Goal: Transaction & Acquisition: Purchase product/service

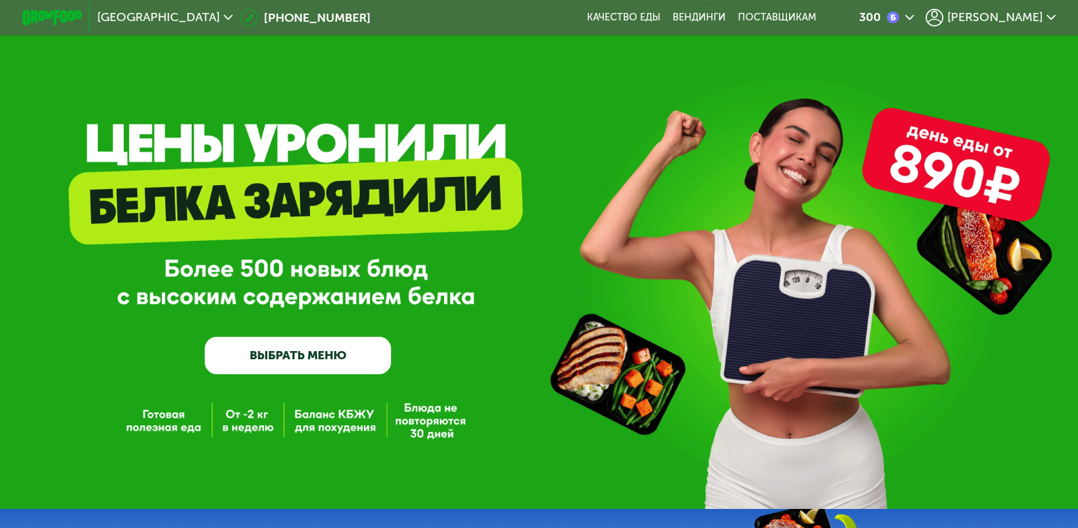
click at [1025, 16] on span "[PERSON_NAME]" at bounding box center [994, 18] width 95 height 12
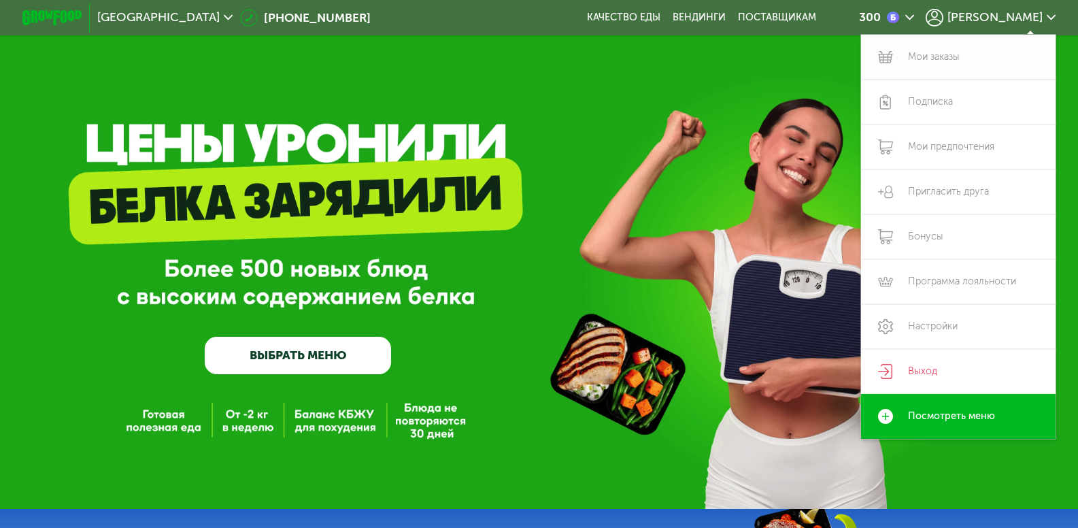
click at [937, 58] on link "Мои заказы" at bounding box center [958, 57] width 194 height 45
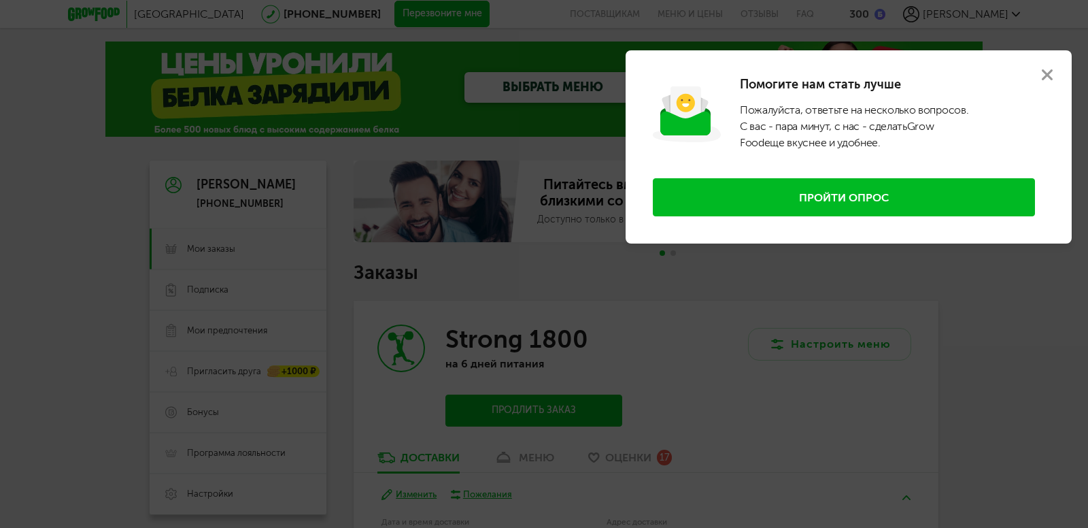
click at [1046, 73] on use at bounding box center [1046, 74] width 11 height 11
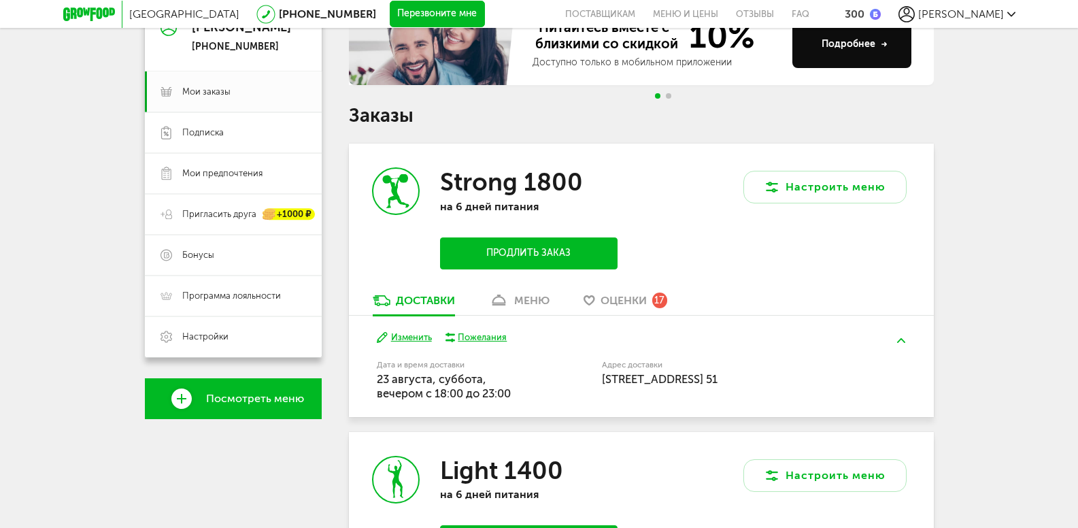
scroll to position [204, 0]
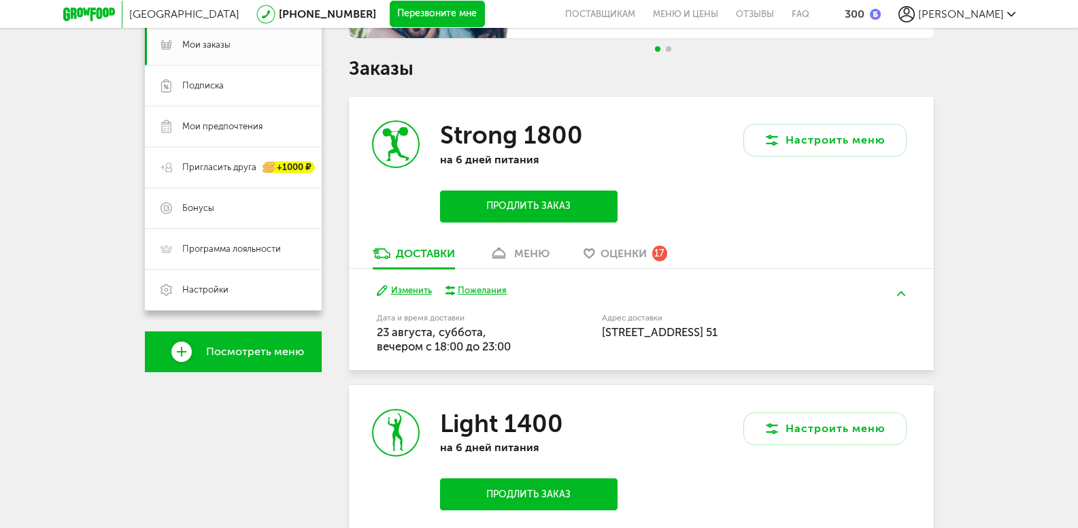
click at [201, 443] on div "Денис +7 (982) 765-58-70 Мои заказы Подписка Мои предпочтения Пригласить друга …" at bounding box center [233, 314] width 177 height 716
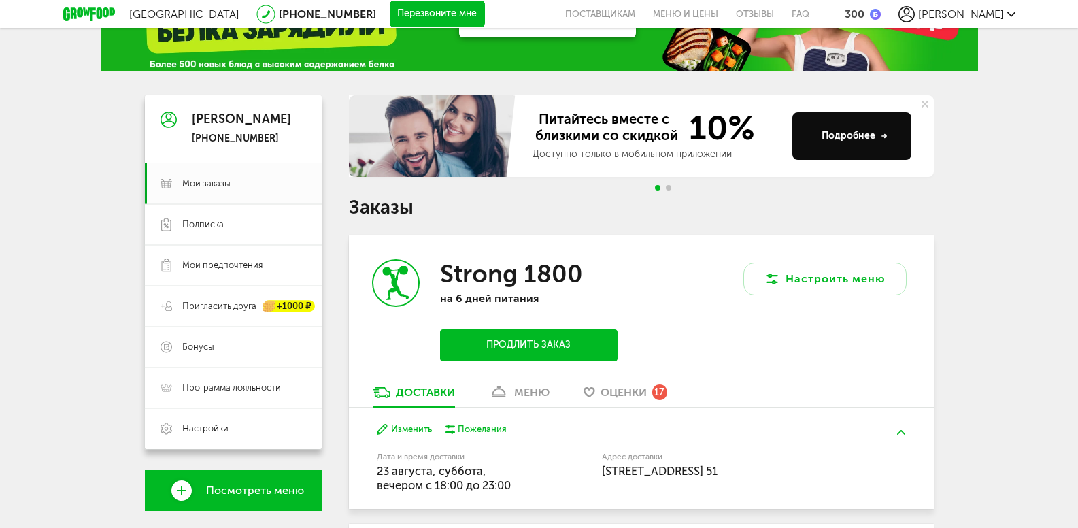
scroll to position [0, 0]
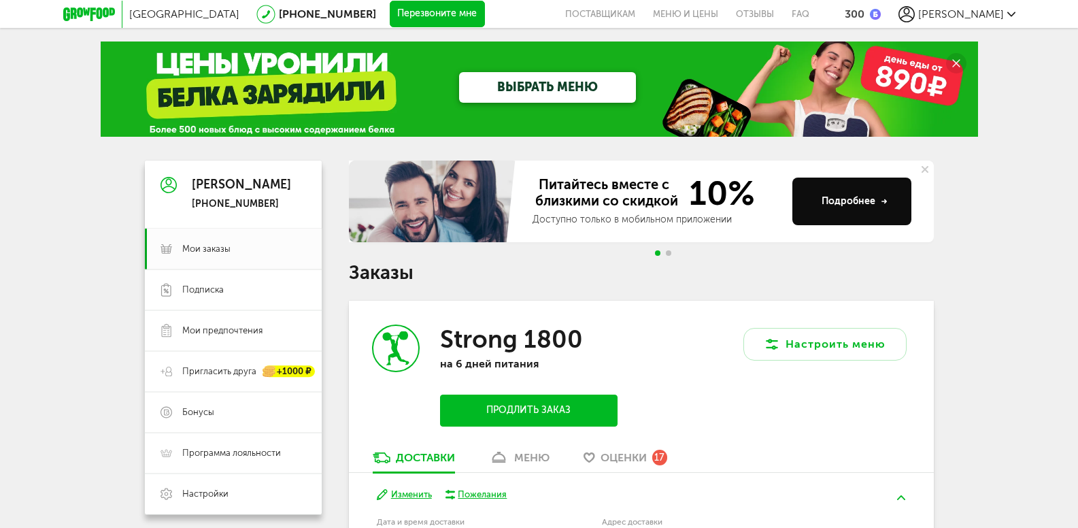
click at [93, 293] on div "Москва 8 (800) 555-21-78 Перезвоните мне поставщикам Меню и цены Отзывы FAQ 300…" at bounding box center [539, 465] width 1078 height 931
click at [727, 16] on link "Меню и цены" at bounding box center [685, 14] width 83 height 28
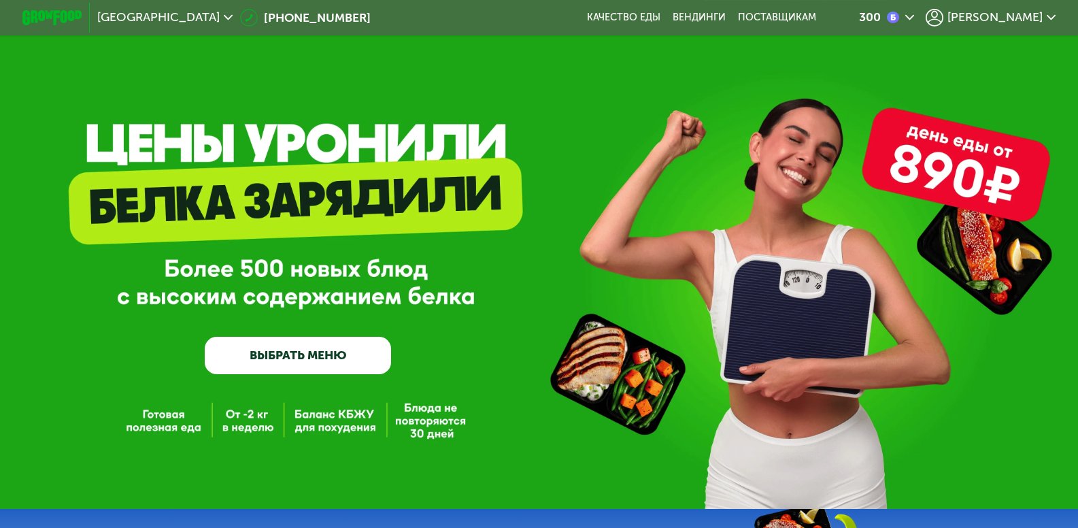
click at [300, 361] on link "ВЫБРАТЬ МЕНЮ" at bounding box center [298, 355] width 186 height 37
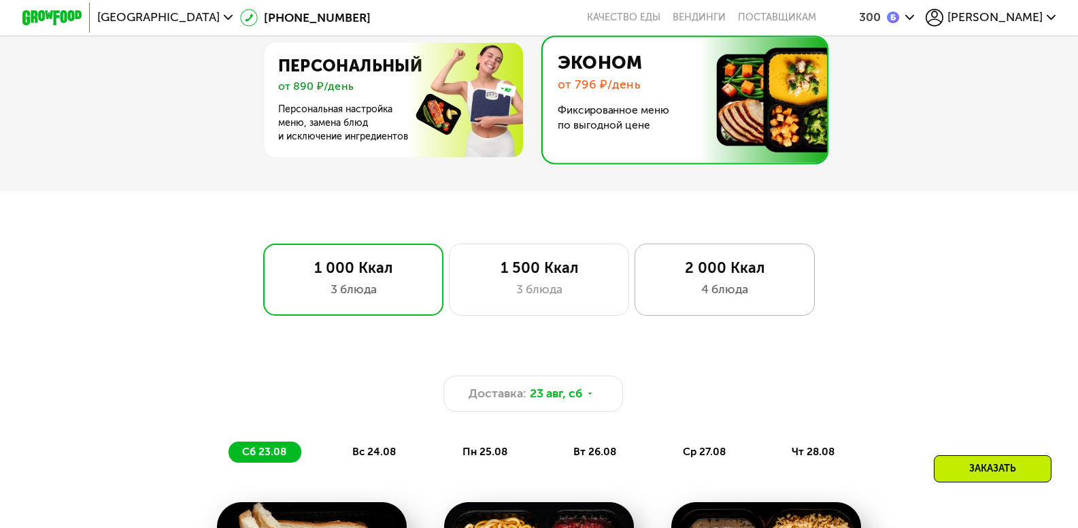
scroll to position [680, 0]
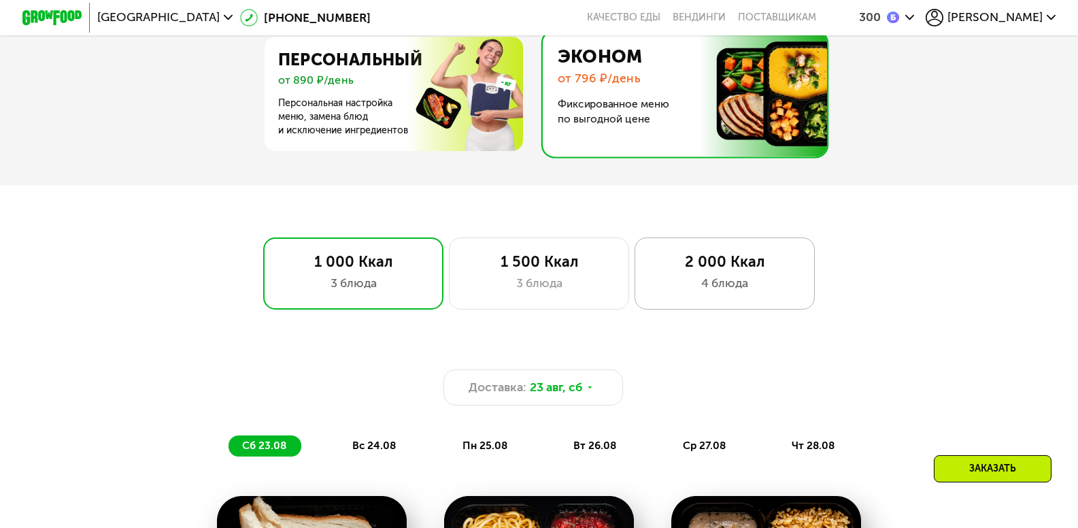
click at [719, 280] on div "4 блюда" at bounding box center [724, 283] width 148 height 18
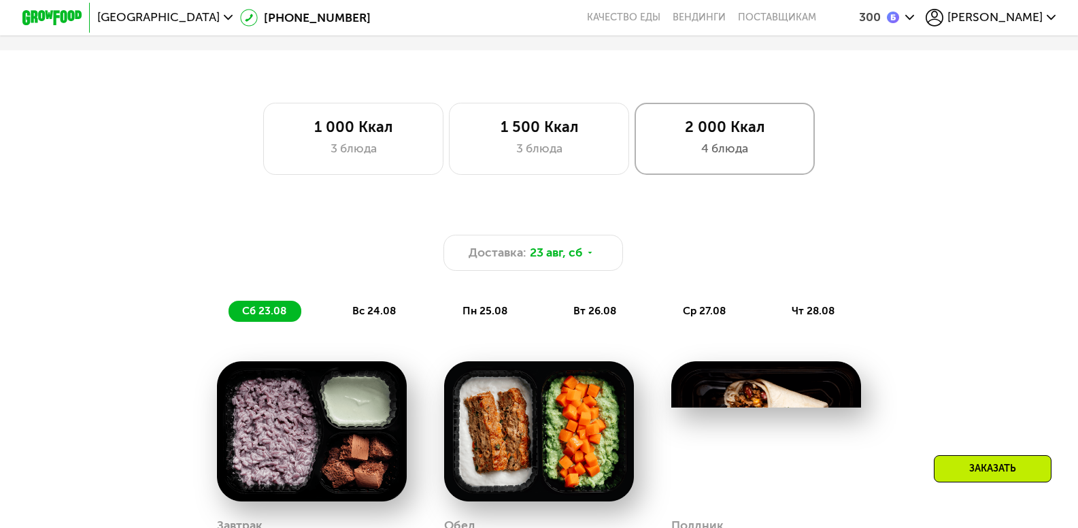
scroll to position [816, 0]
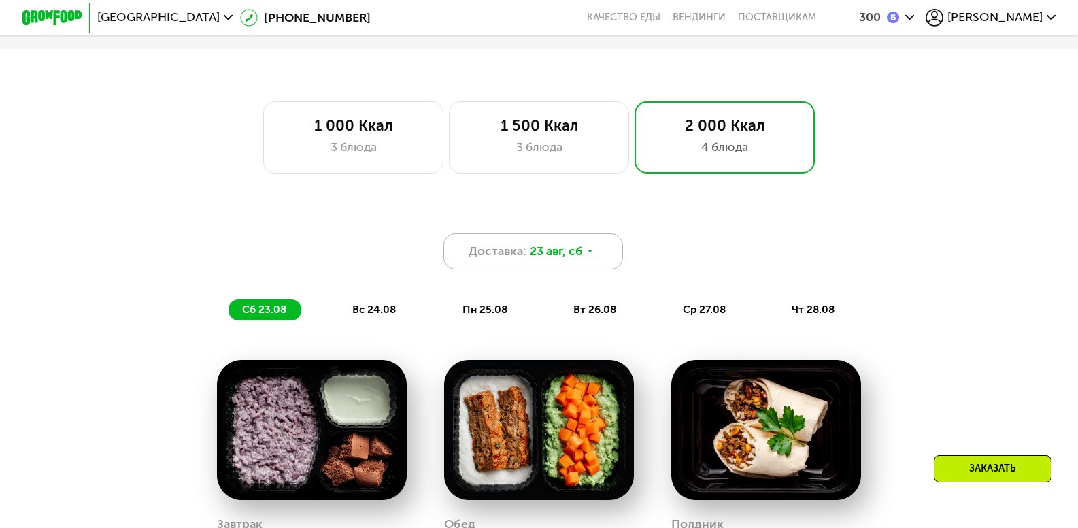
click at [591, 252] on use at bounding box center [590, 251] width 4 height 2
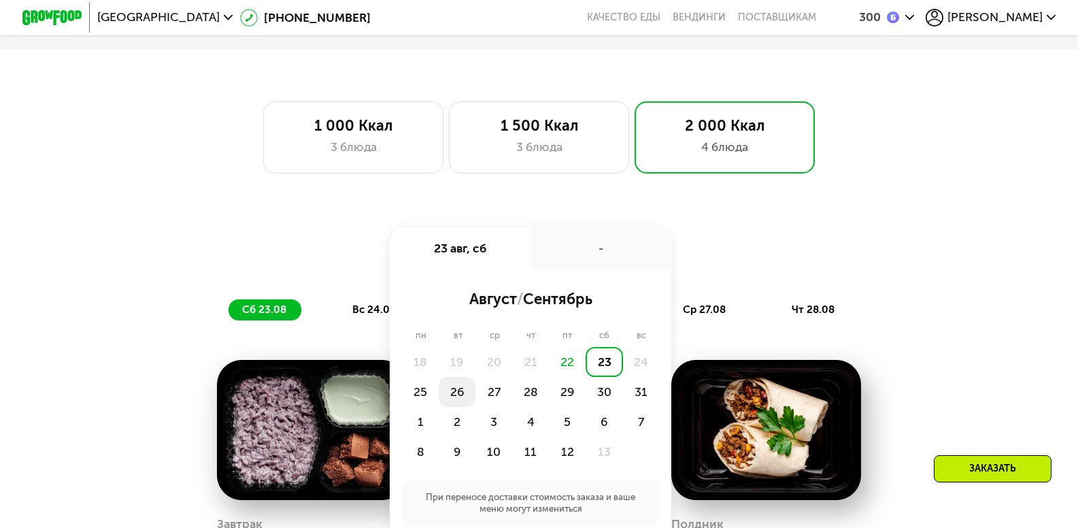
click at [475, 403] on div "26" at bounding box center [493, 392] width 37 height 30
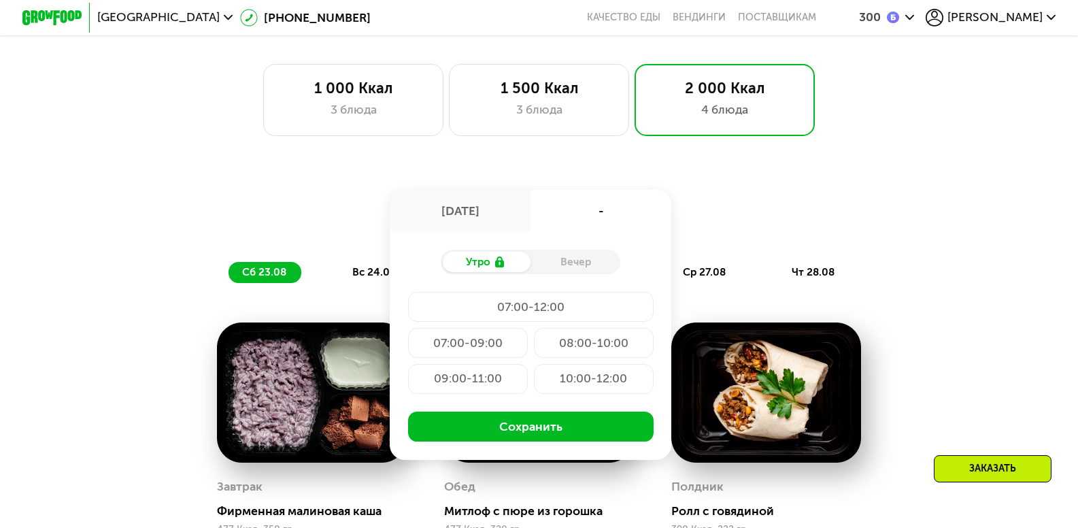
scroll to position [884, 0]
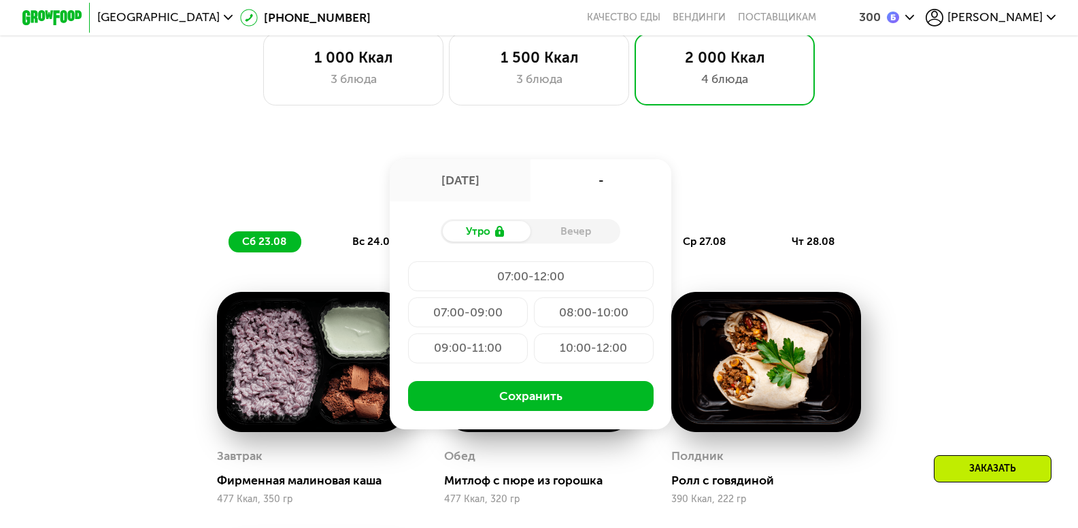
click at [583, 239] on div "Вечер" at bounding box center [575, 231] width 90 height 21
click at [573, 236] on div "Вечер" at bounding box center [575, 231] width 90 height 21
click at [564, 237] on div "Вечер" at bounding box center [575, 231] width 90 height 21
click at [579, 236] on div "Вечер" at bounding box center [575, 231] width 90 height 21
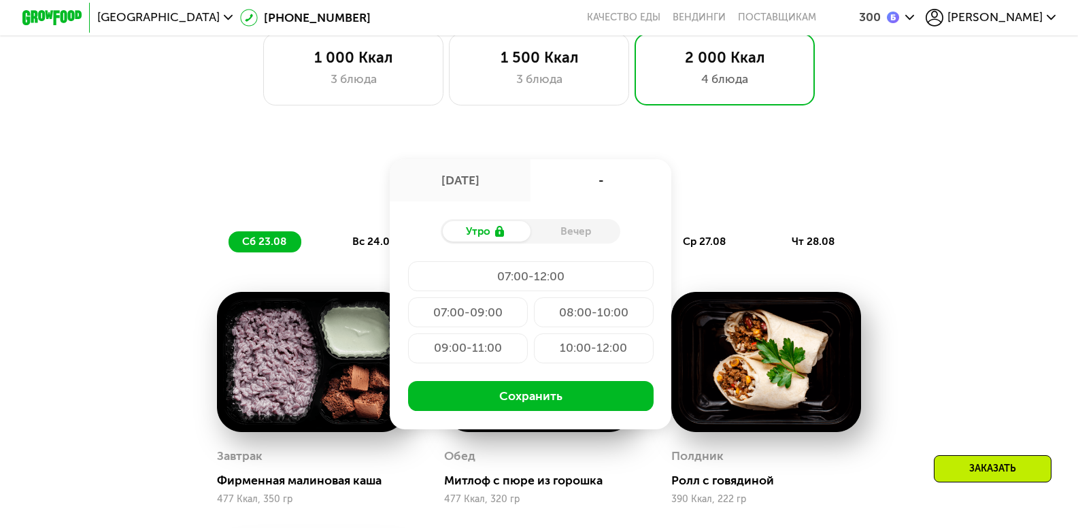
click at [606, 242] on div "Вечер" at bounding box center [575, 231] width 90 height 21
click at [882, 199] on div "Доставка: 26 авг, вт 26 авг, вт - Утро Вечер 07:00-12:00 07:00-09:00 08:00-10:0…" at bounding box center [539, 183] width 886 height 36
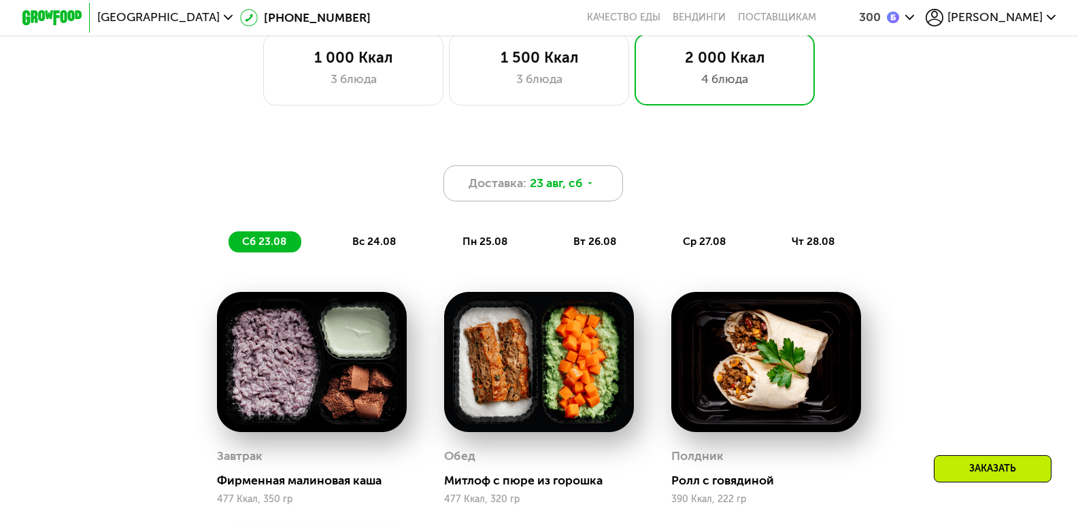
click at [593, 188] on icon at bounding box center [589, 183] width 9 height 9
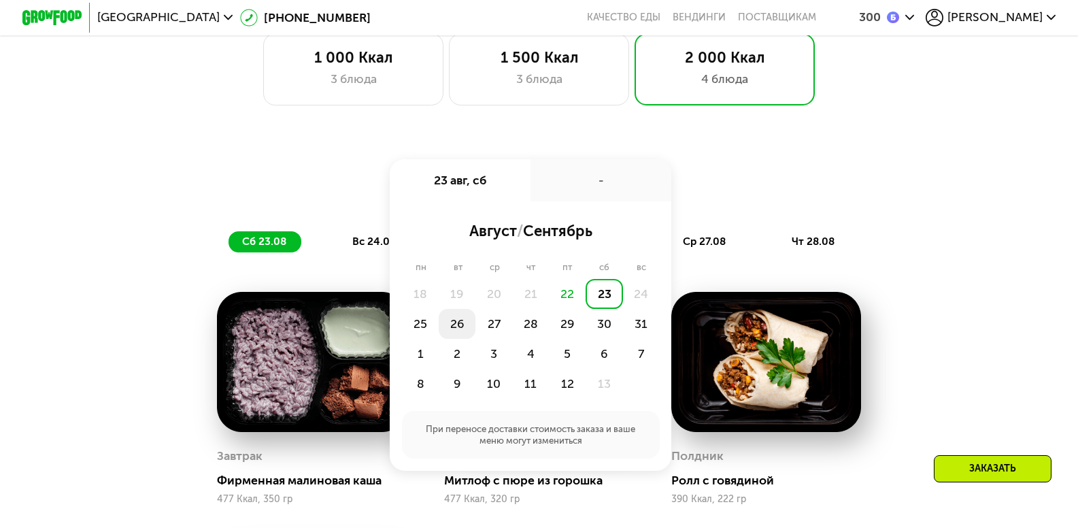
click at [475, 332] on div "26" at bounding box center [493, 324] width 37 height 30
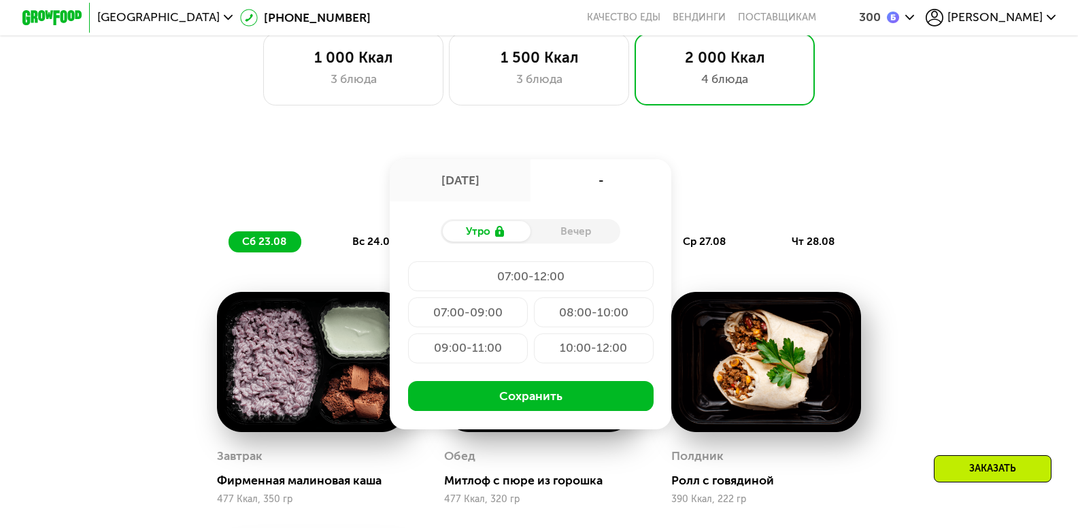
click at [999, 217] on div "Доставка: 26 авг, вт 26 авг, вт - Утро Вечер 07:00-12:00 07:00-09:00 08:00-10:0…" at bounding box center [539, 475] width 922 height 685
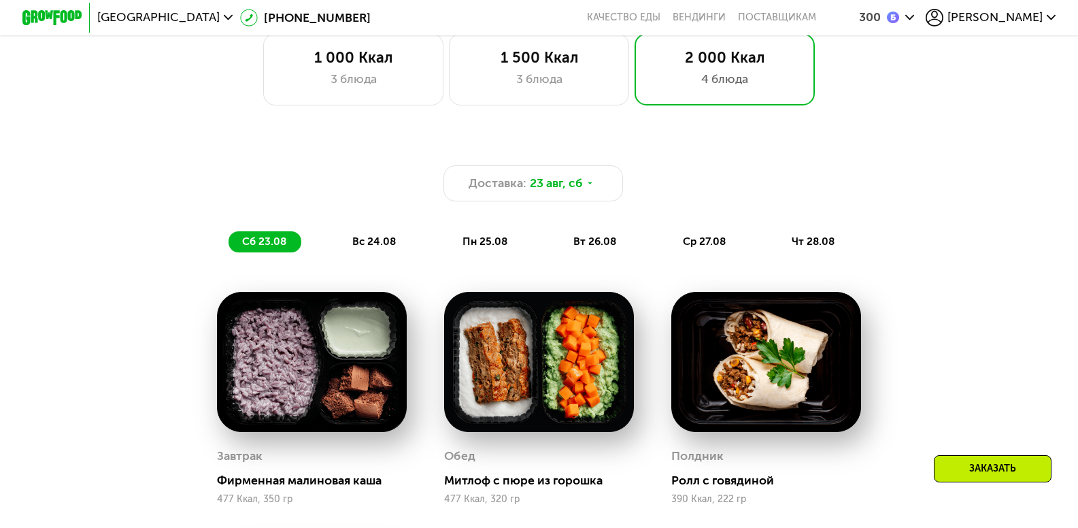
click at [598, 247] on span "вт 26.08" at bounding box center [594, 241] width 43 height 12
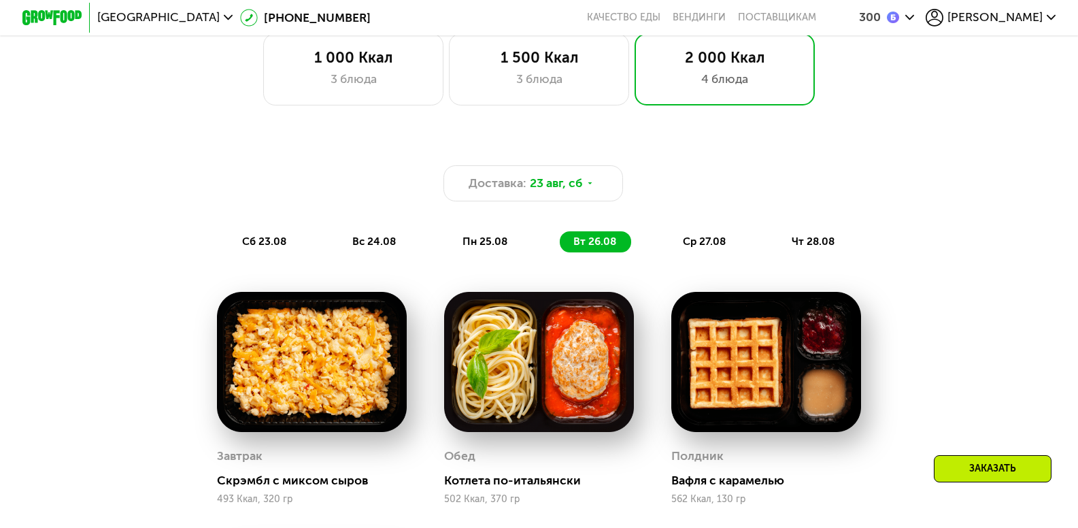
click at [714, 247] on span "ср 27.08" at bounding box center [704, 241] width 43 height 12
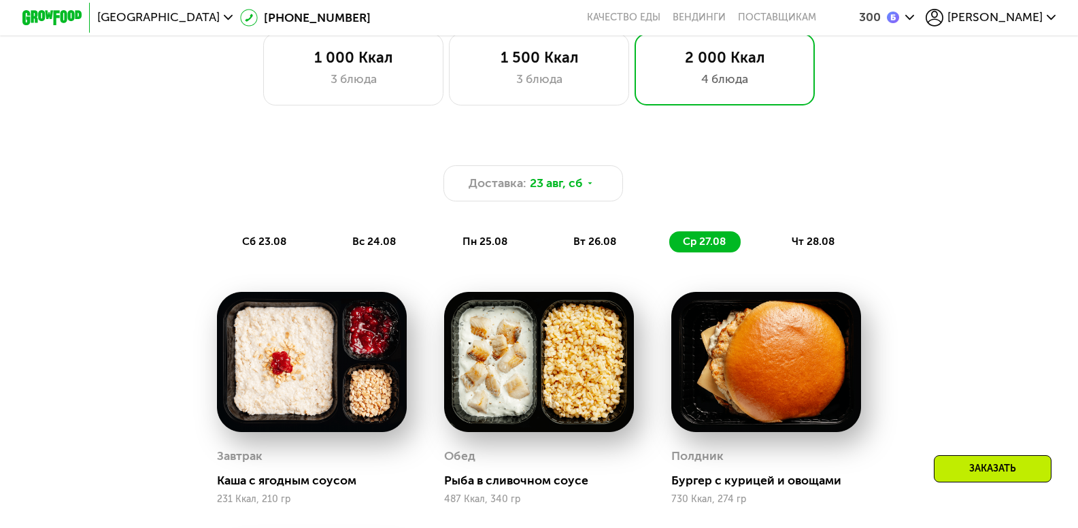
scroll to position [952, 0]
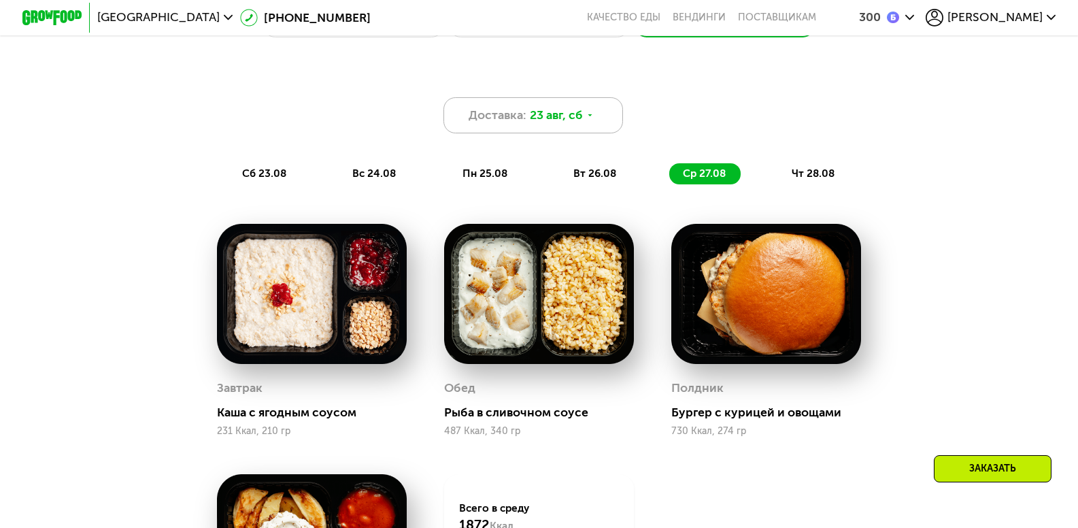
click at [592, 120] on icon at bounding box center [589, 115] width 9 height 9
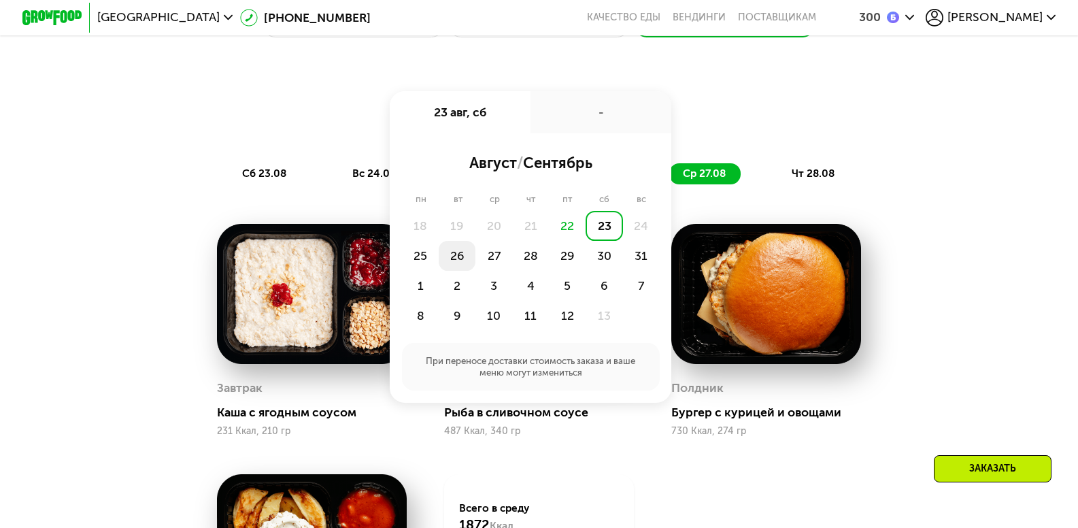
click at [475, 265] on div "26" at bounding box center [493, 256] width 37 height 30
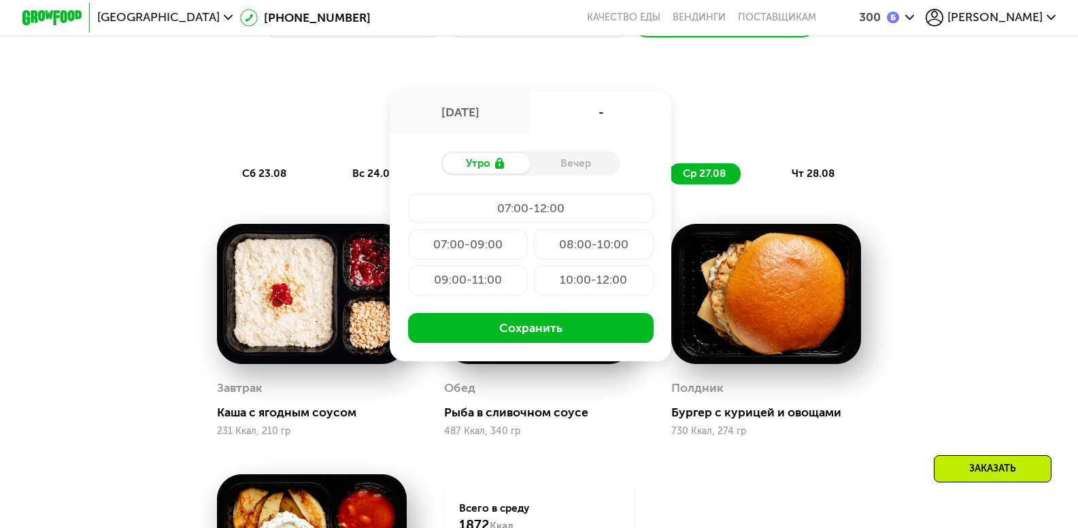
click at [562, 169] on div "Вечер" at bounding box center [575, 163] width 90 height 21
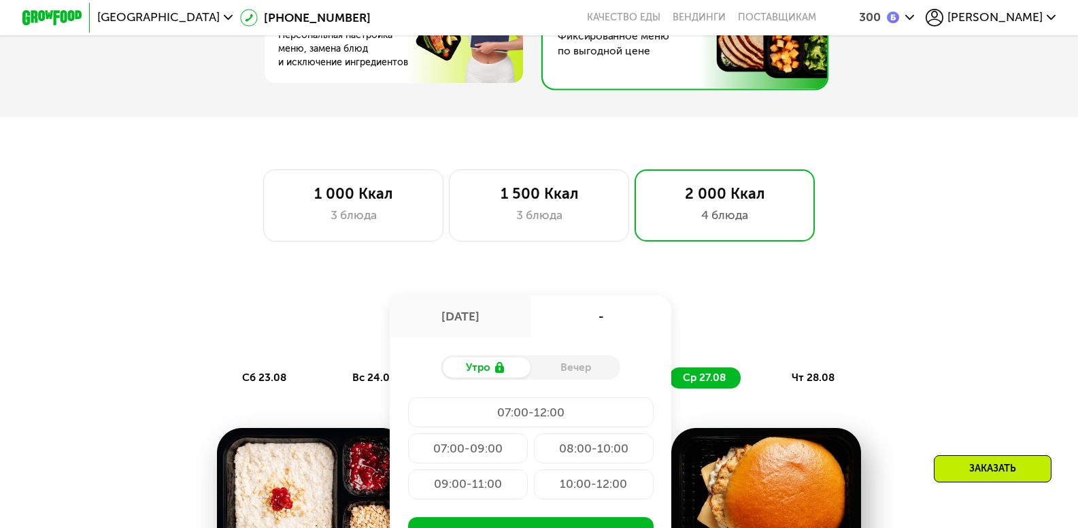
scroll to position [816, 0]
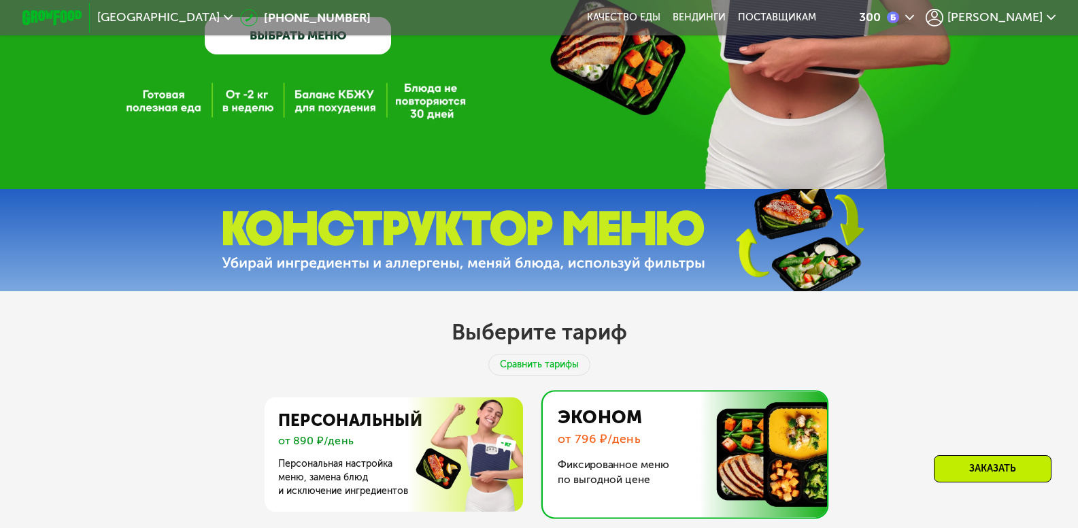
scroll to position [476, 0]
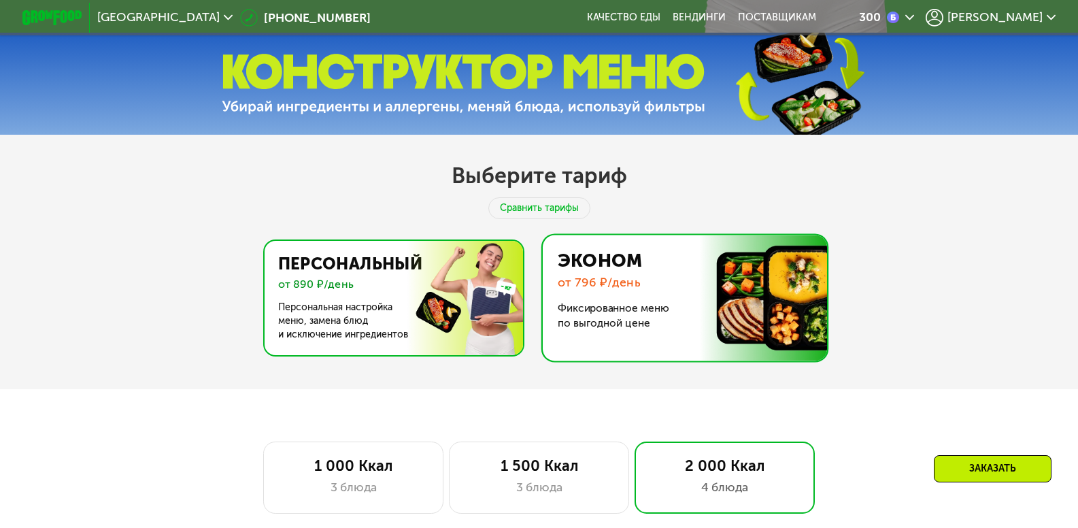
click at [377, 323] on img at bounding box center [390, 298] width 264 height 114
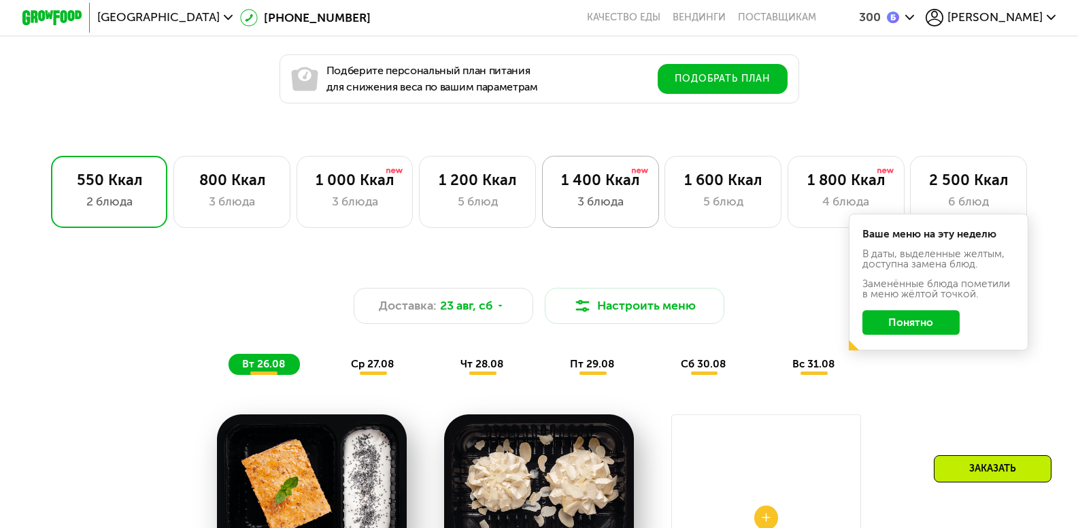
scroll to position [816, 0]
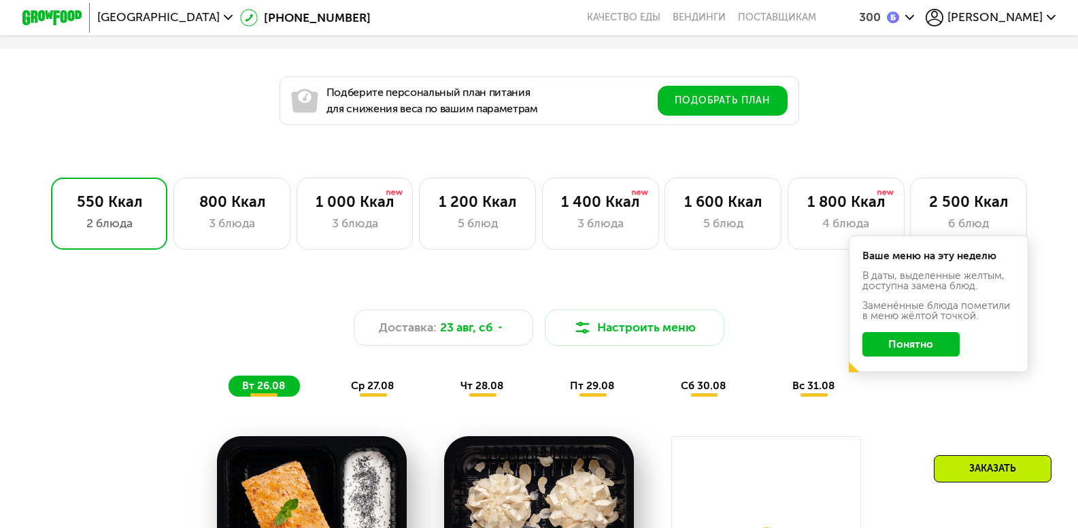
click at [792, 288] on div "Доставка: 23 авг, сб Настроить меню вт 26.08 ср 27.08 чт 28.08 пт 29.08 сб 30.0…" at bounding box center [539, 341] width 904 height 128
click at [941, 354] on button "Понятно" at bounding box center [910, 344] width 97 height 24
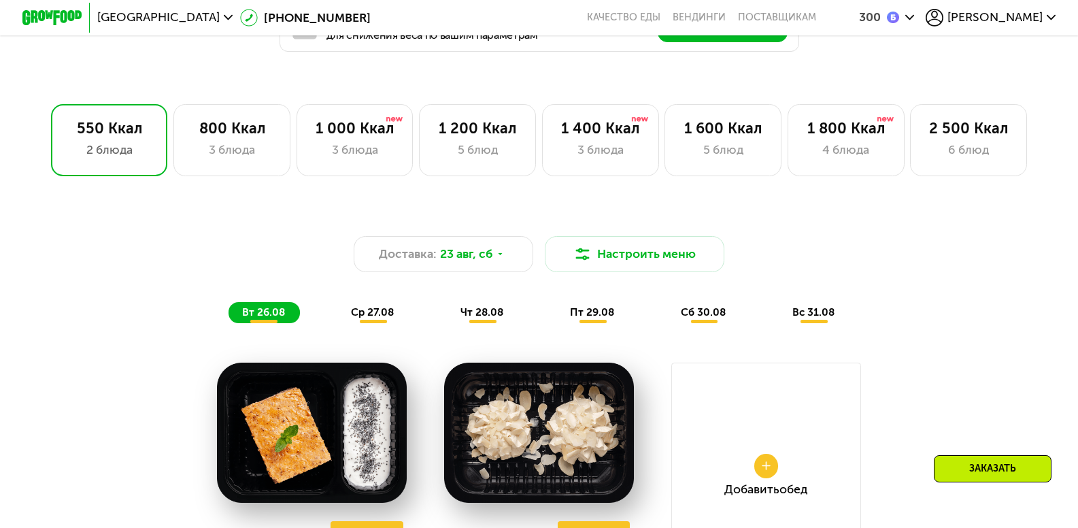
scroll to position [884, 0]
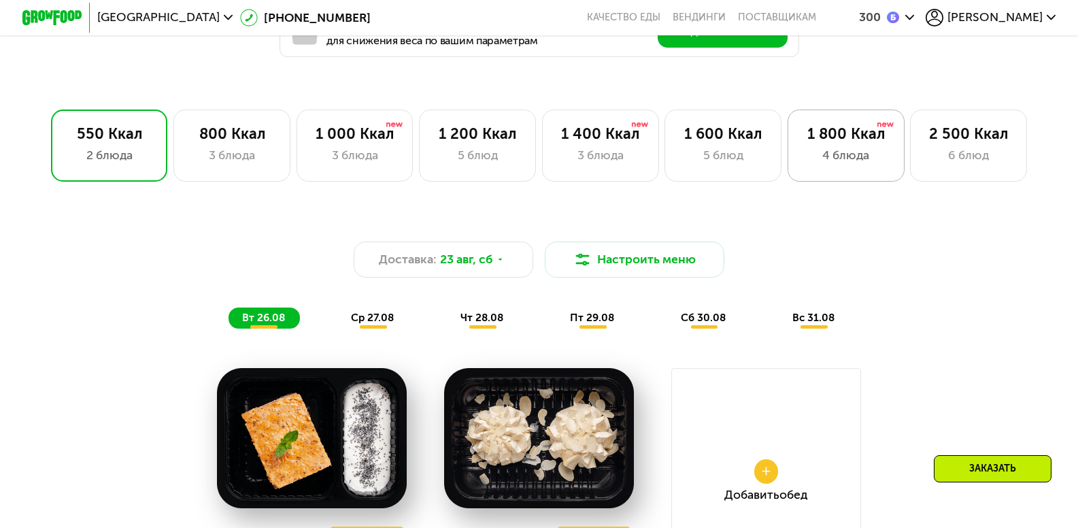
click at [910, 175] on div "1 800 Ккал 4 блюда" at bounding box center [968, 145] width 117 height 72
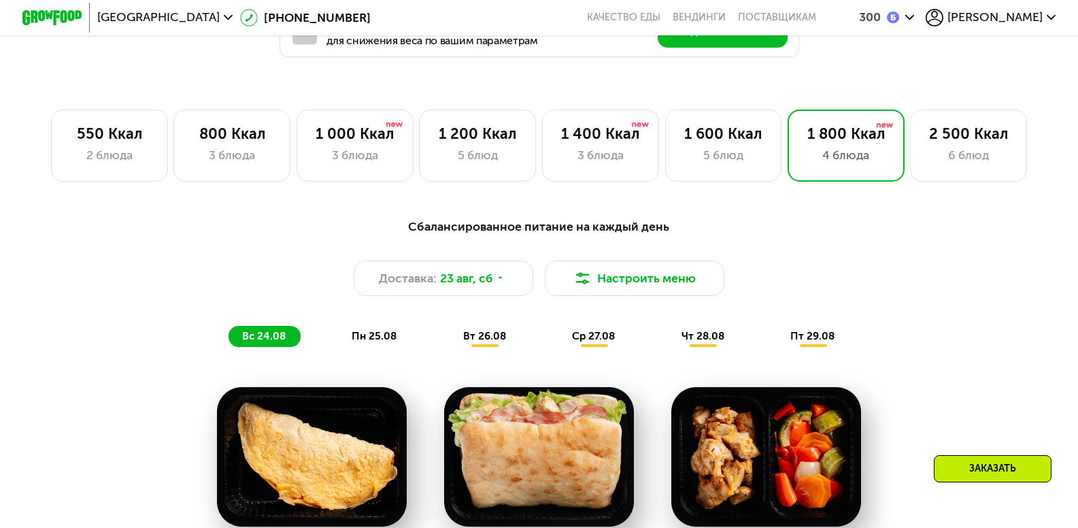
click at [591, 342] on span "ср 27.08" at bounding box center [593, 336] width 43 height 12
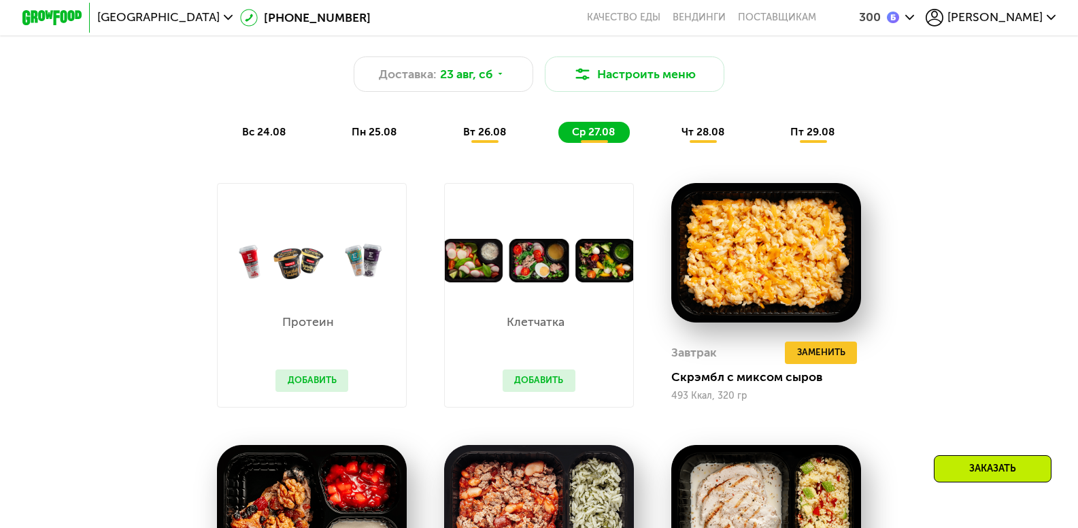
scroll to position [952, 0]
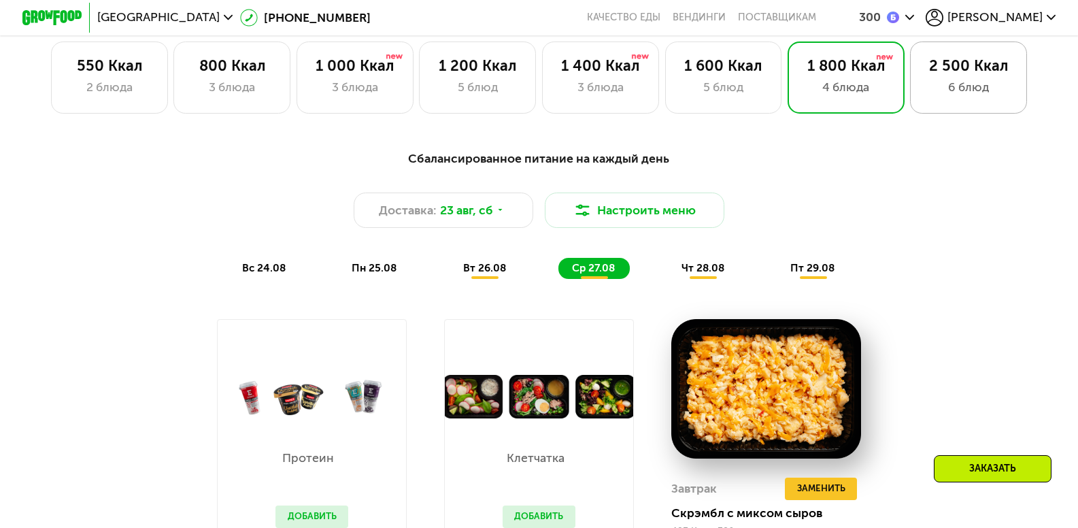
click at [991, 94] on div "6 блюд" at bounding box center [968, 87] width 86 height 18
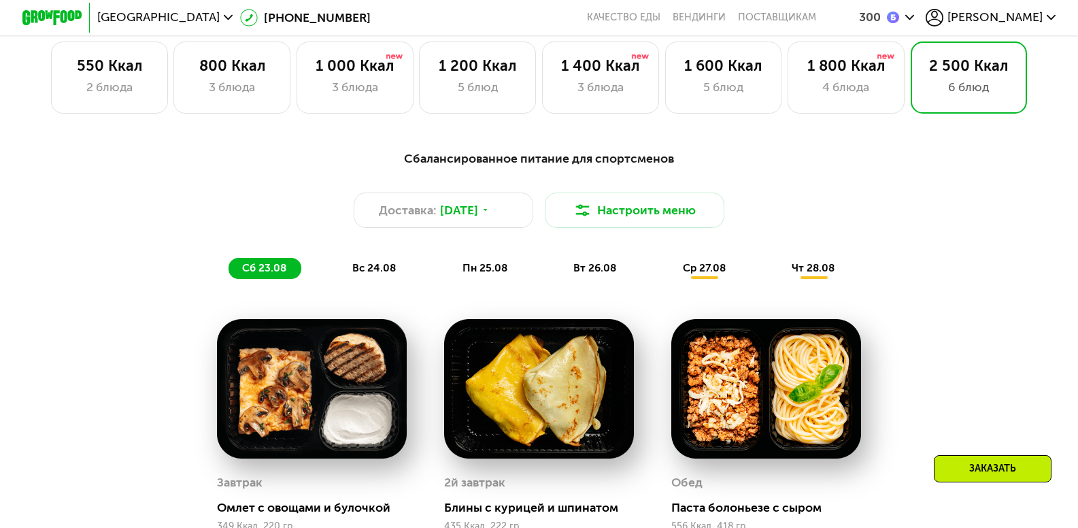
click at [712, 274] on span "ср 27.08" at bounding box center [704, 268] width 43 height 12
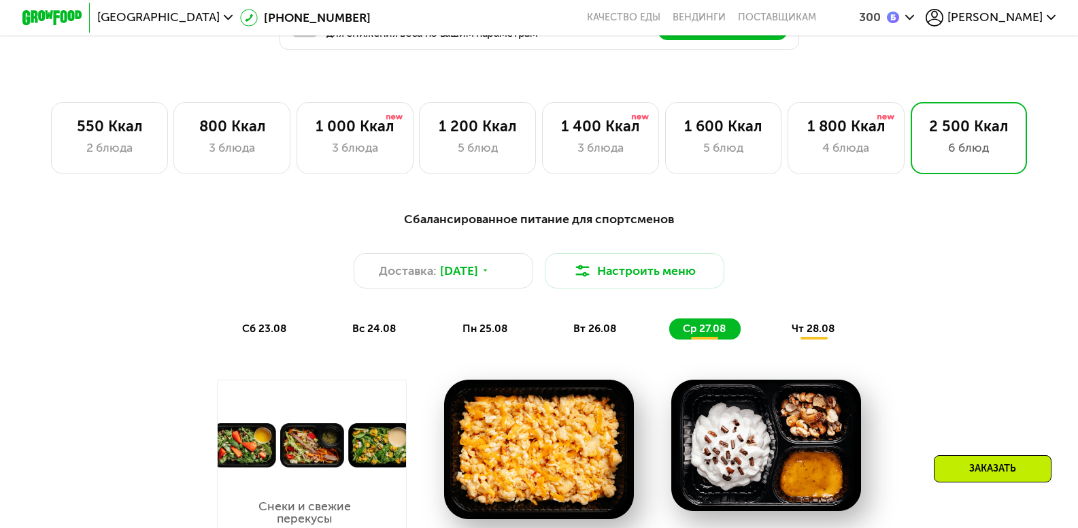
scroll to position [884, 0]
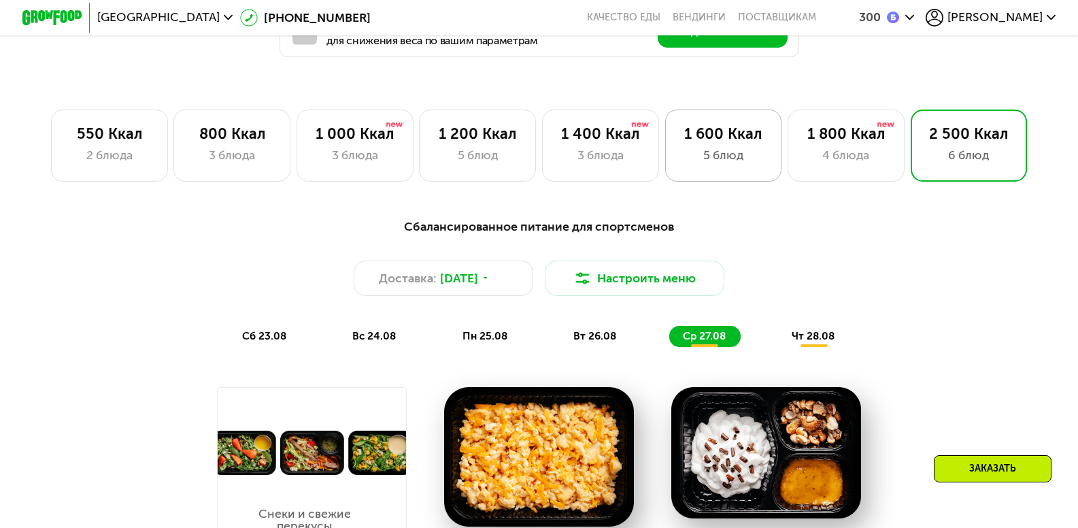
click at [730, 164] on div "5 блюд" at bounding box center [724, 155] width 86 height 18
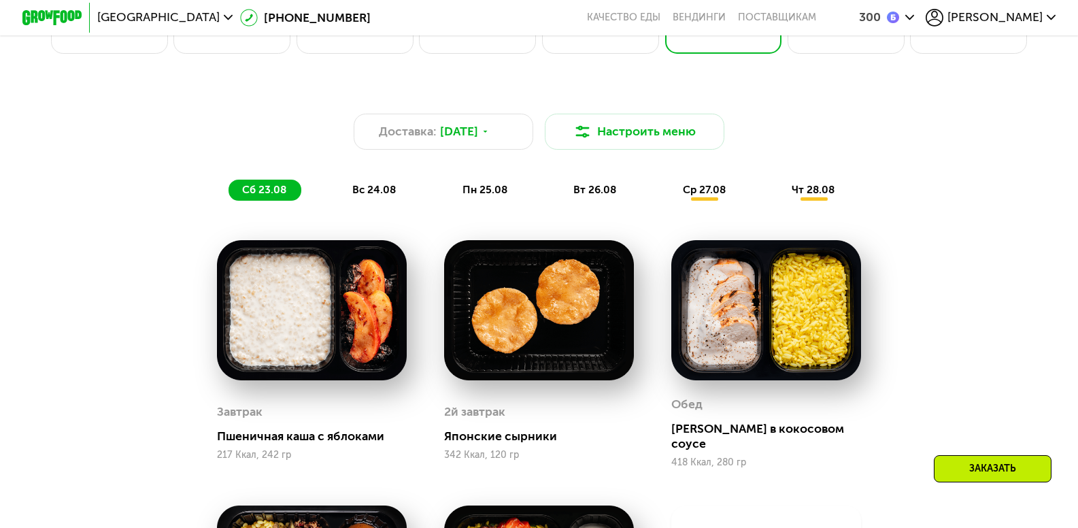
scroll to position [1020, 0]
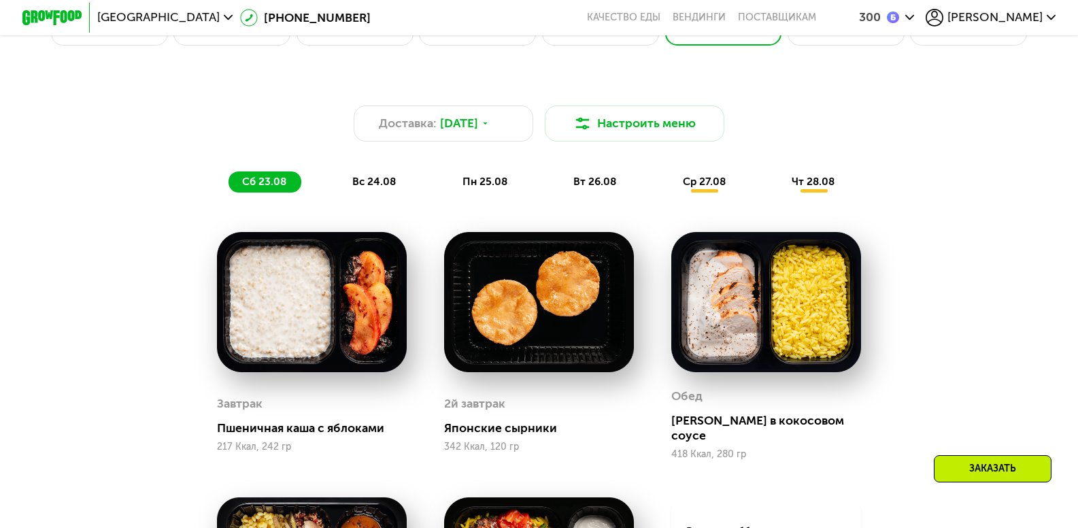
click at [704, 186] on span "ср 27.08" at bounding box center [704, 181] width 43 height 12
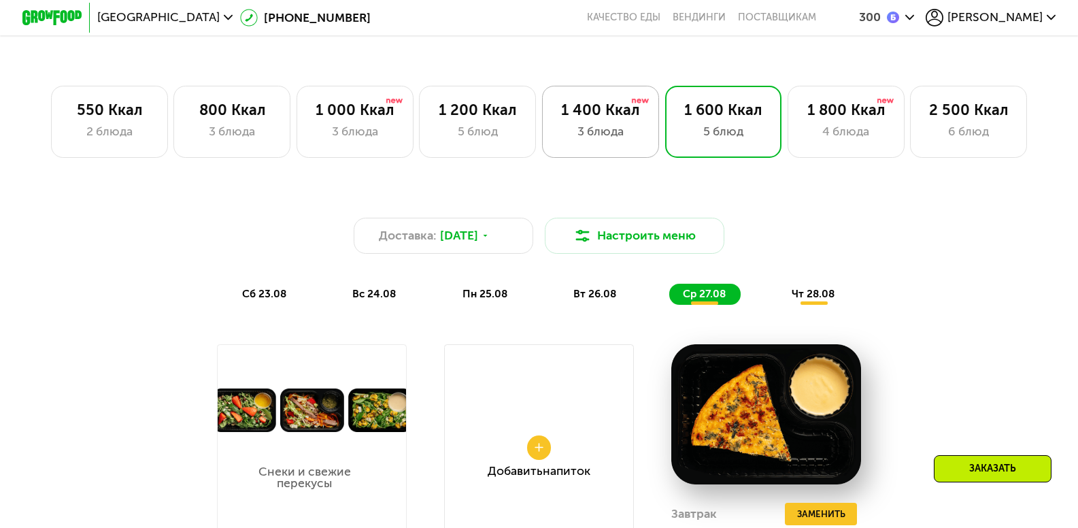
scroll to position [884, 0]
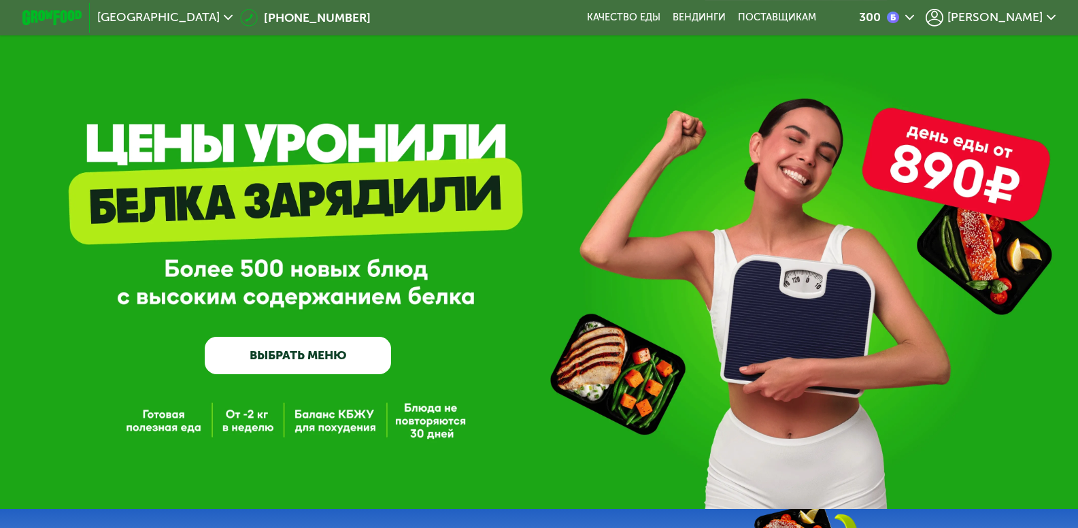
click at [305, 363] on link "ВЫБРАТЬ МЕНЮ" at bounding box center [298, 355] width 186 height 37
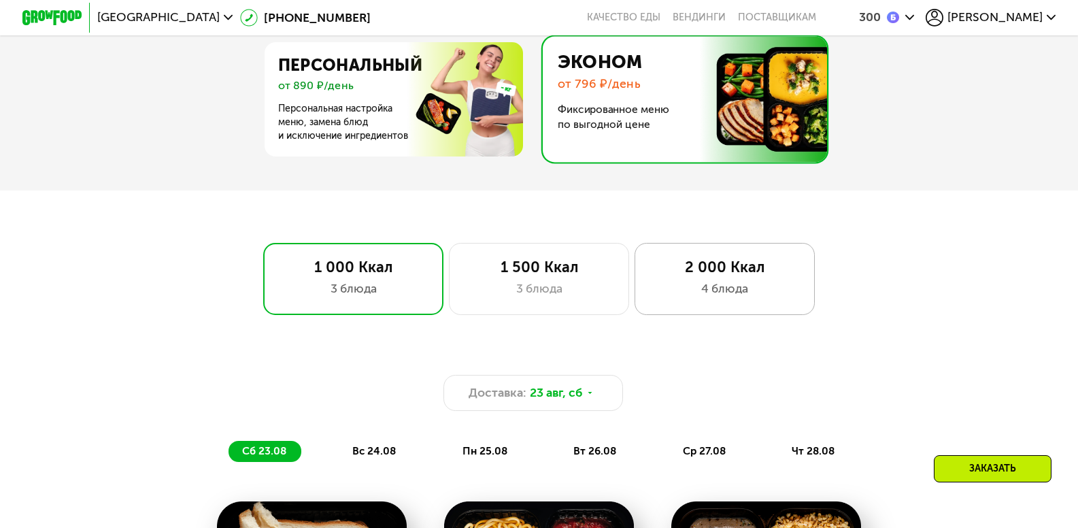
scroll to position [751, 0]
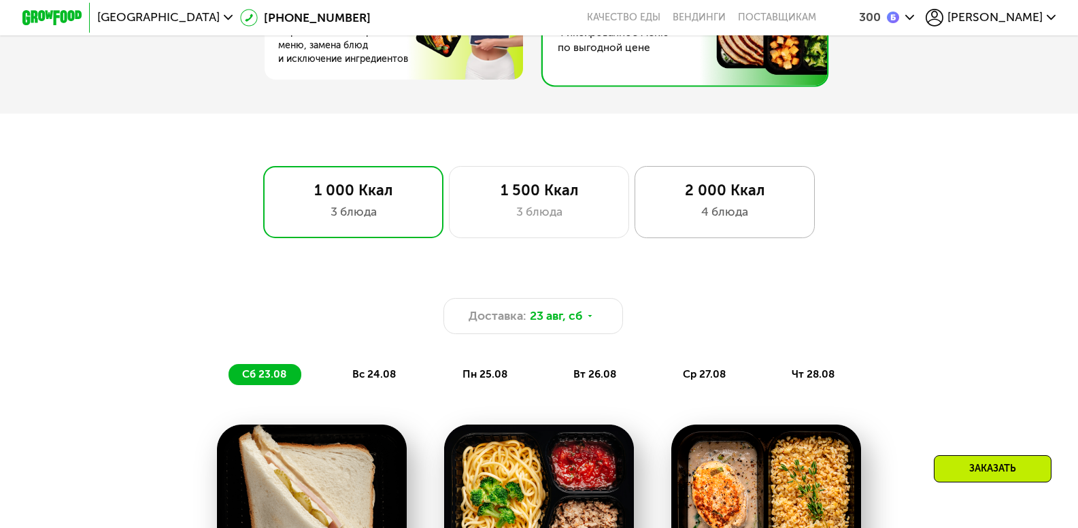
click at [708, 220] on div "4 блюда" at bounding box center [724, 212] width 148 height 18
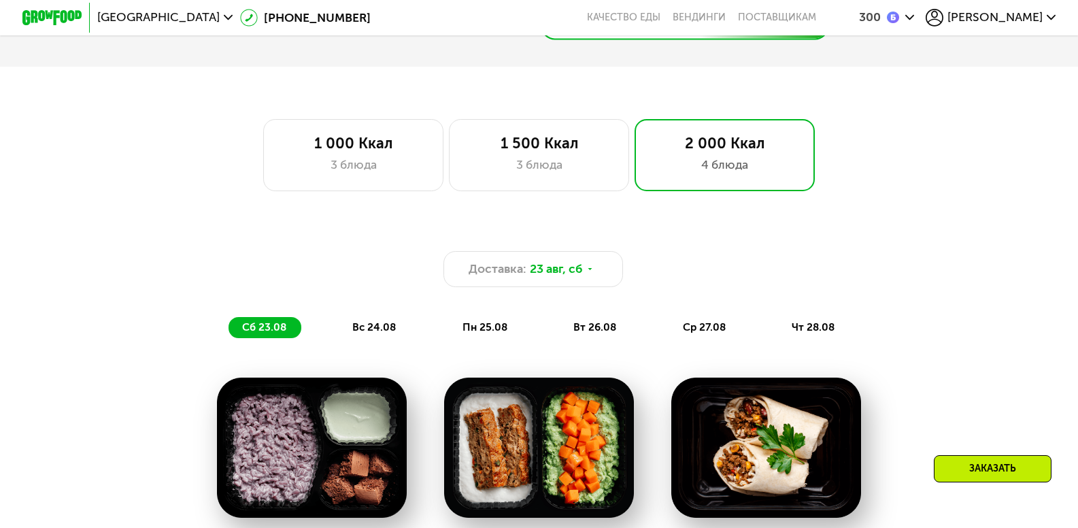
scroll to position [887, 0]
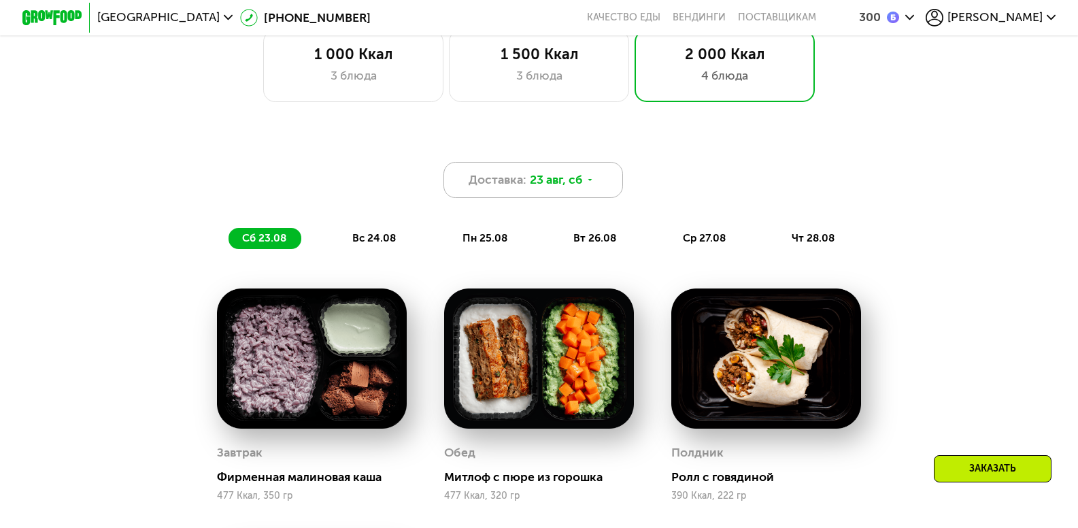
click at [591, 181] on use at bounding box center [590, 180] width 4 height 2
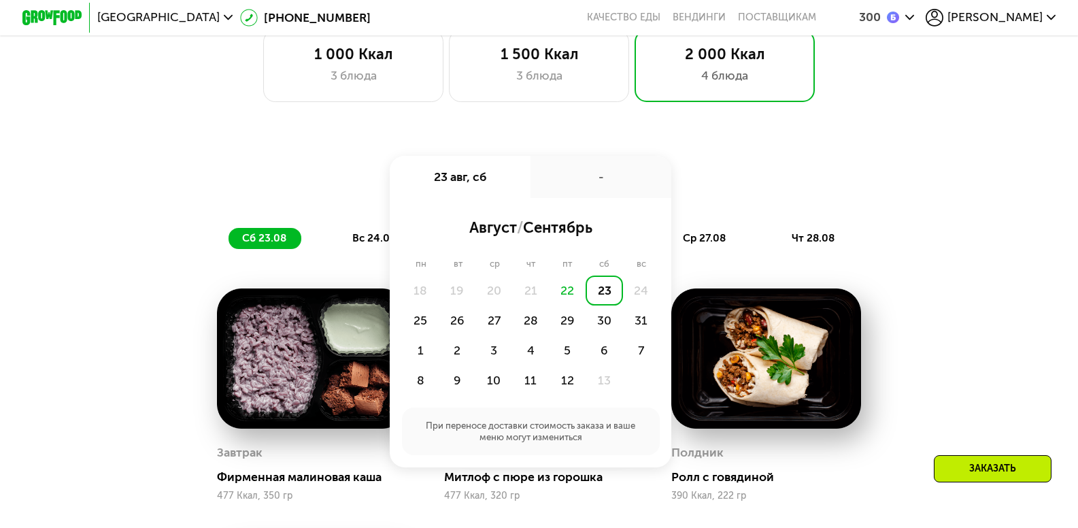
click at [967, 358] on div "Доставка: 23 авг, сб 23 авг, сб - август / сентябрь пн вт ср чт пт сб вс 18 19 …" at bounding box center [539, 471] width 922 height 685
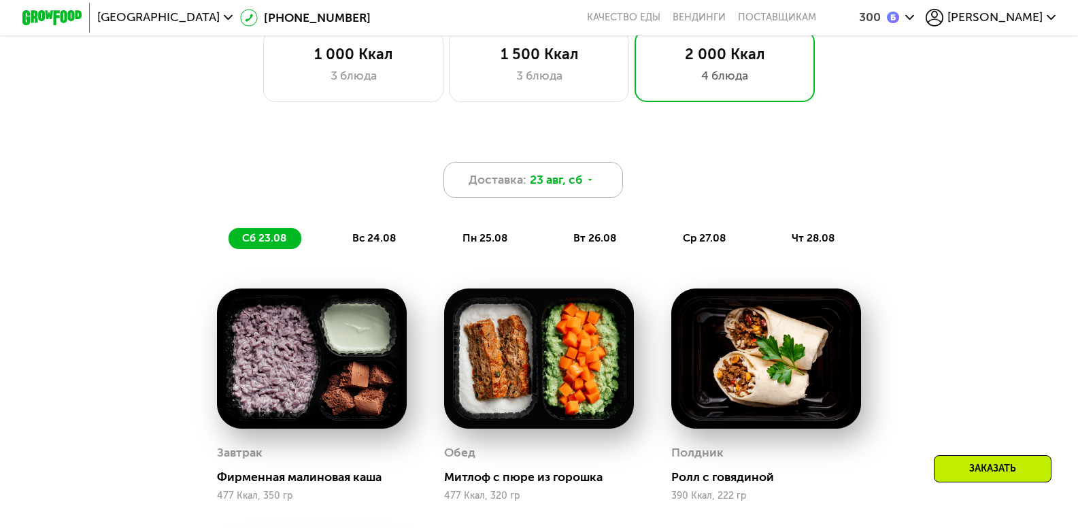
click at [589, 184] on icon at bounding box center [589, 179] width 9 height 9
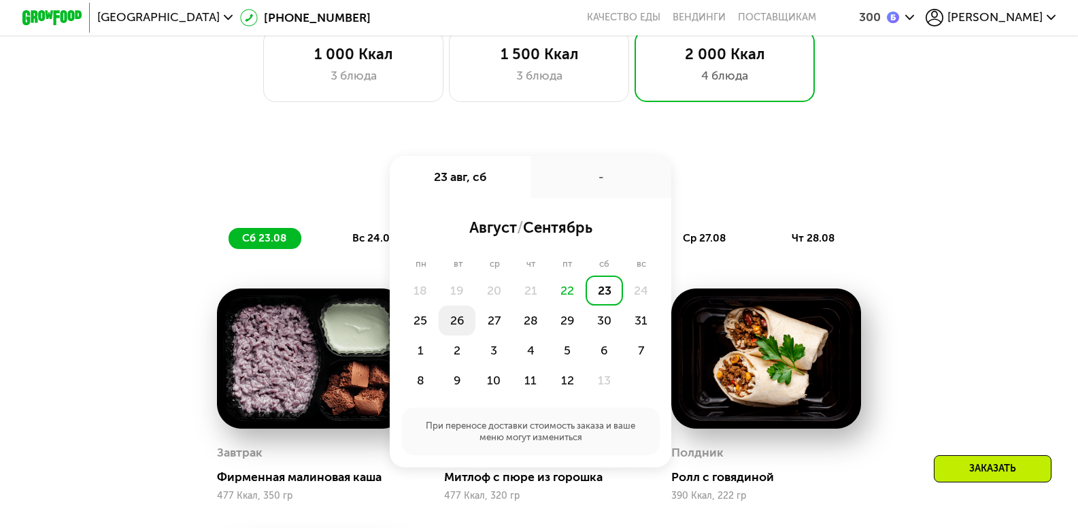
click at [475, 330] on div "26" at bounding box center [493, 320] width 37 height 30
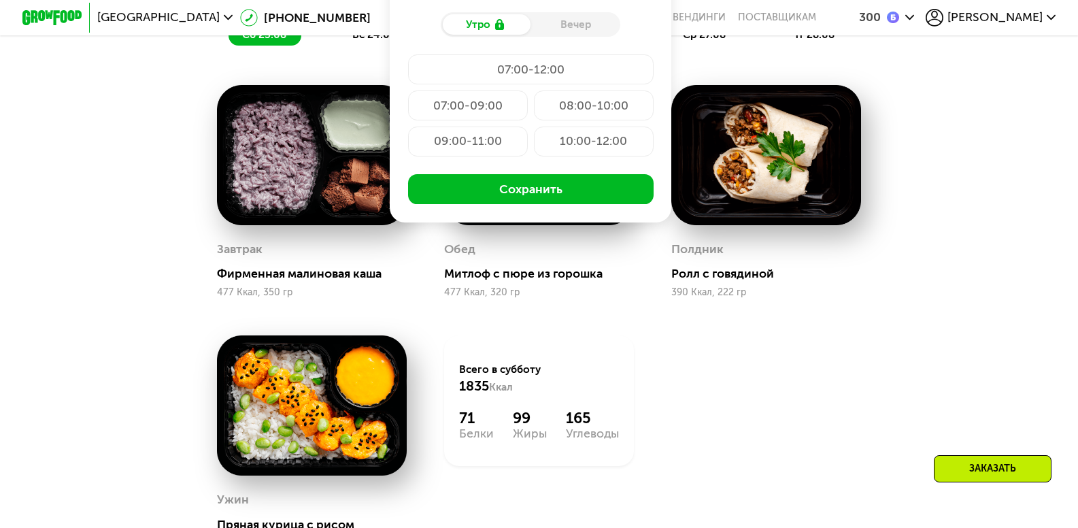
scroll to position [1091, 0]
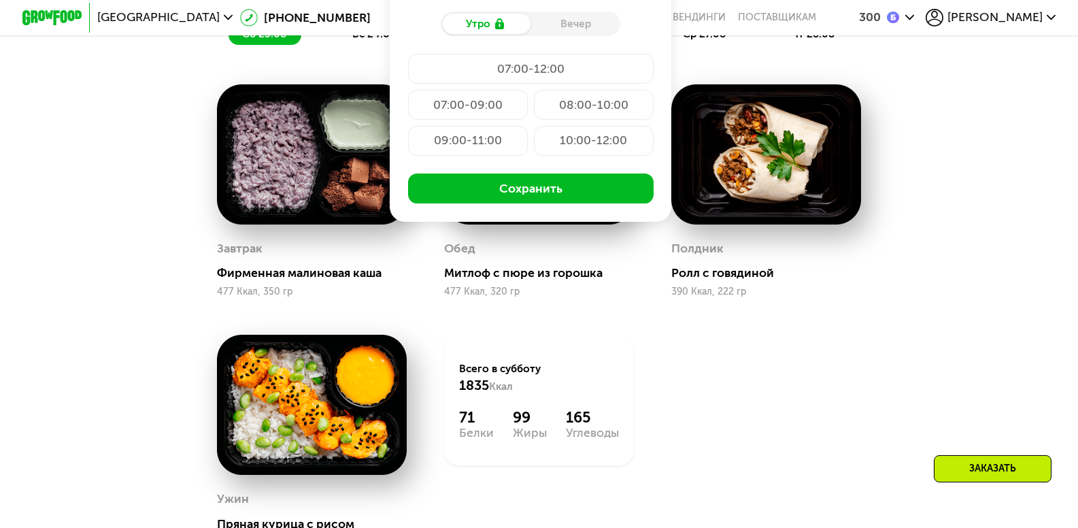
click at [0, 0] on div "Завтрак Фирменная малиновая каша 477 Ккал, 350 гр Обед Митлоф с пюре из горошка…" at bounding box center [0, 0] width 0 height 0
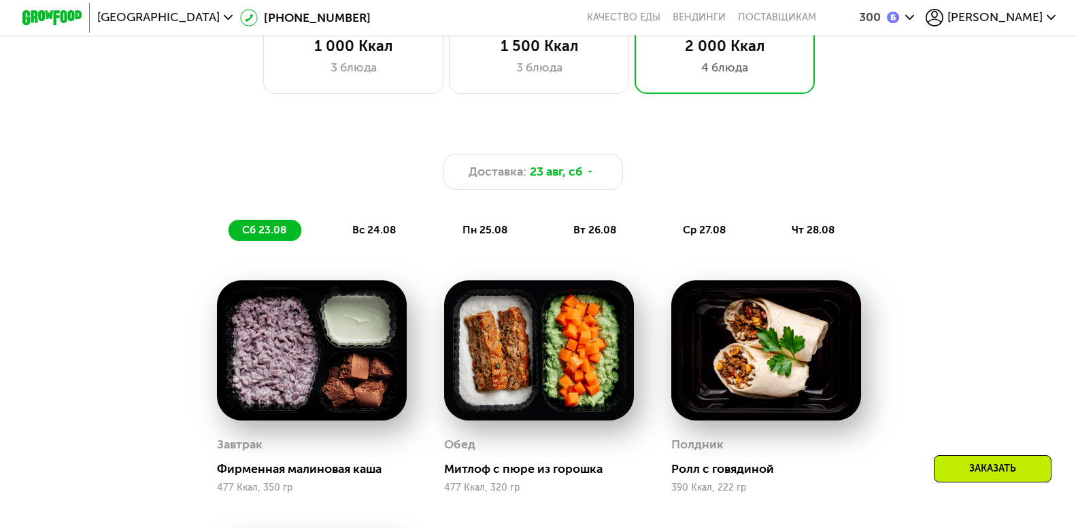
scroll to position [887, 0]
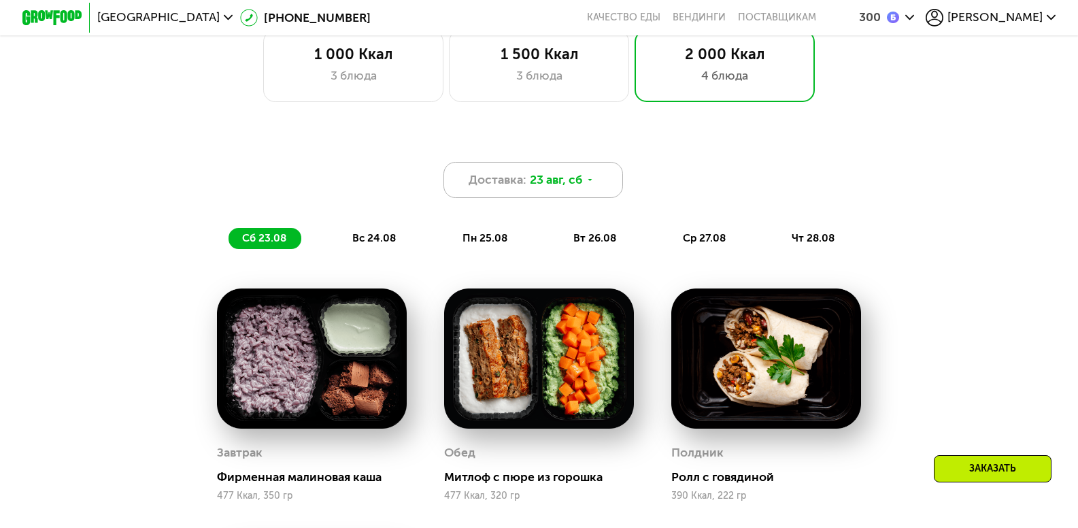
click at [592, 184] on icon at bounding box center [589, 179] width 9 height 9
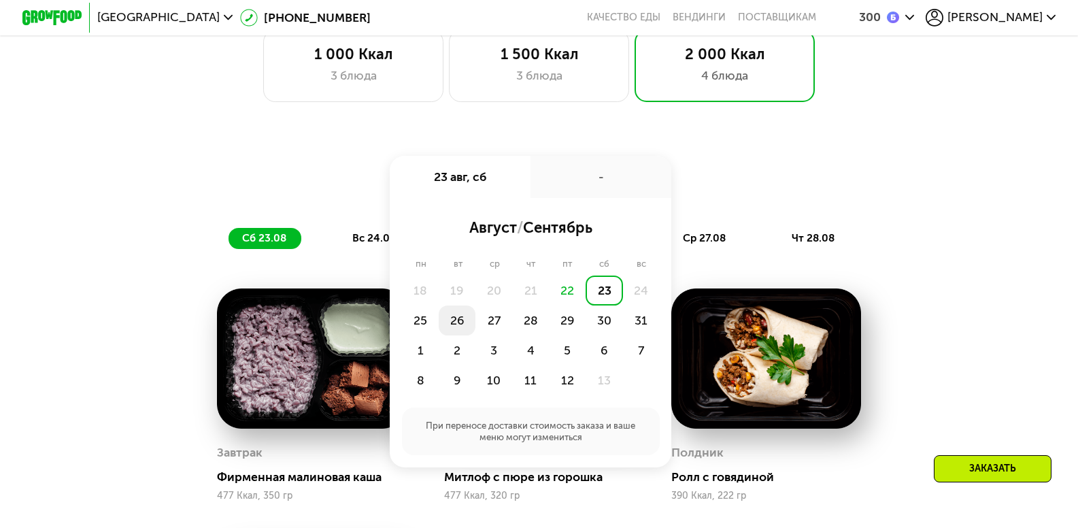
click at [475, 330] on div "26" at bounding box center [493, 320] width 37 height 30
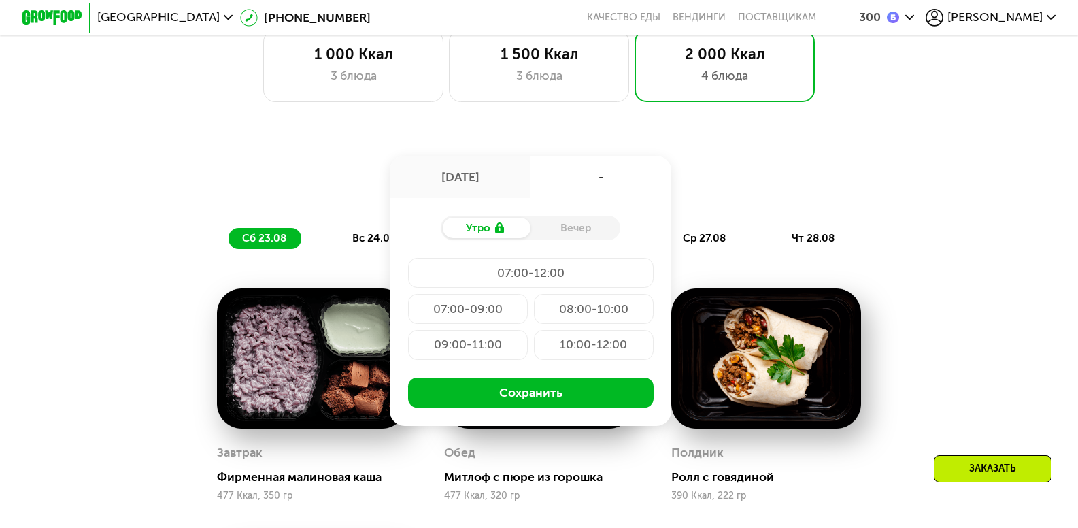
click at [579, 354] on div "10:00-12:00" at bounding box center [594, 345] width 120 height 30
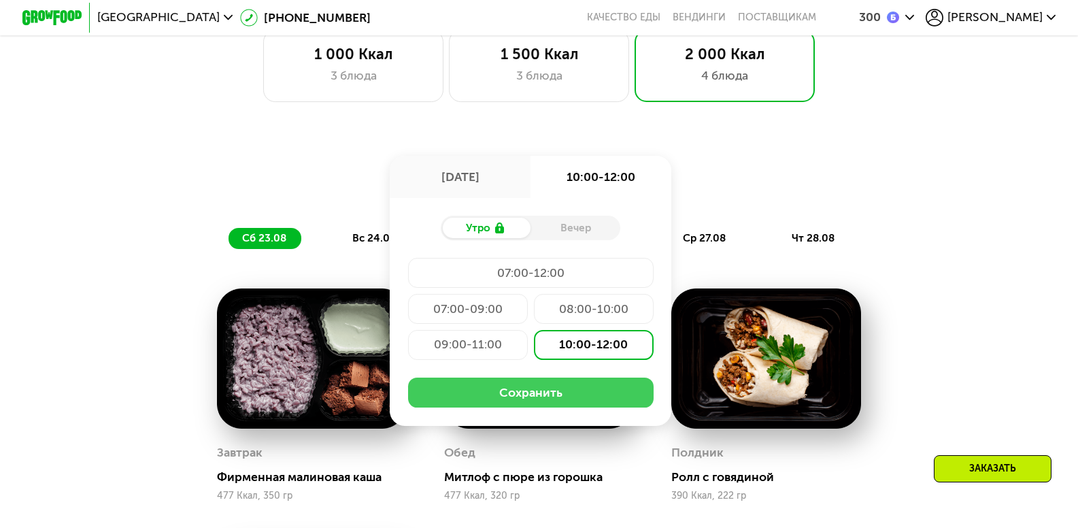
click at [567, 400] on button "Сохранить" at bounding box center [530, 392] width 245 height 30
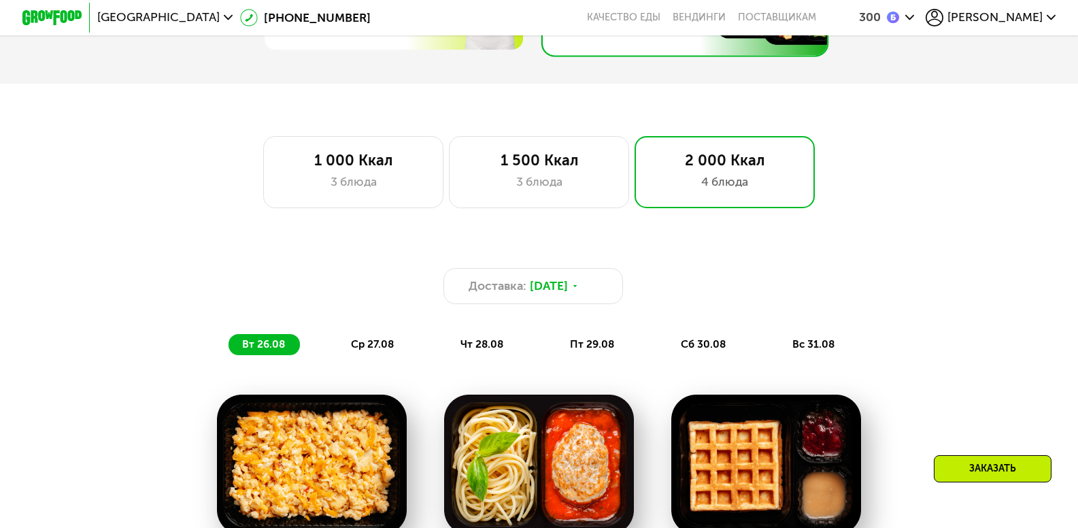
scroll to position [683, 0]
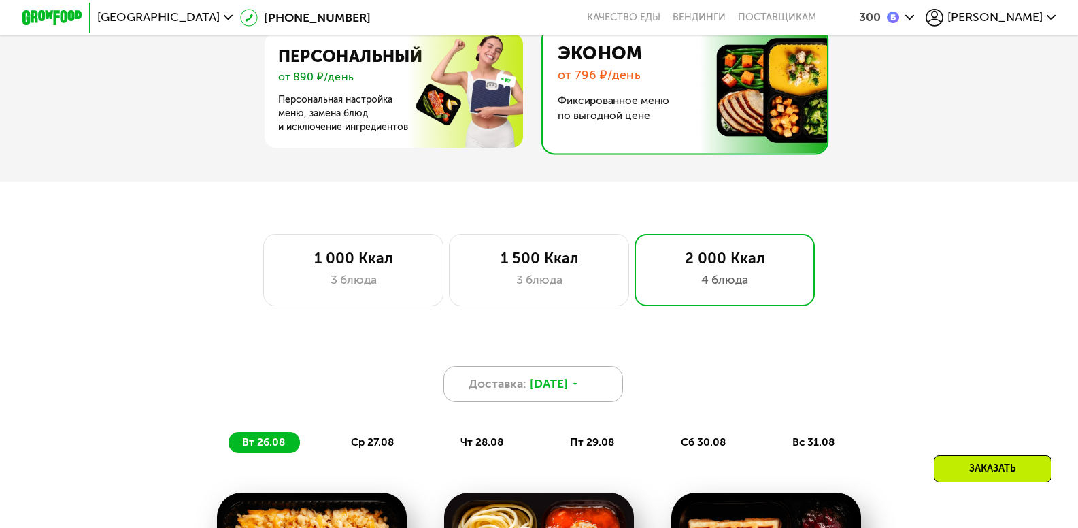
click at [579, 388] on icon at bounding box center [574, 383] width 9 height 9
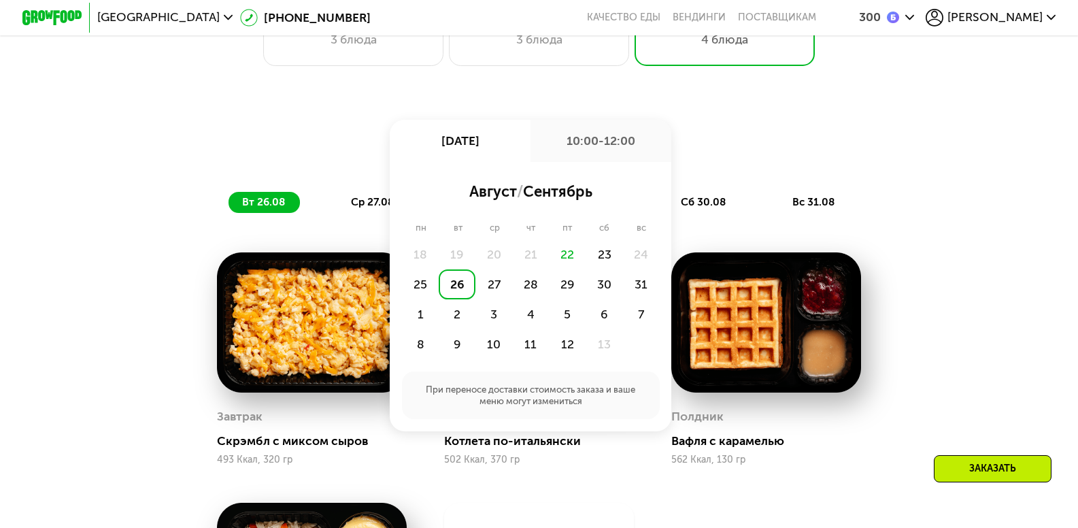
scroll to position [1023, 0]
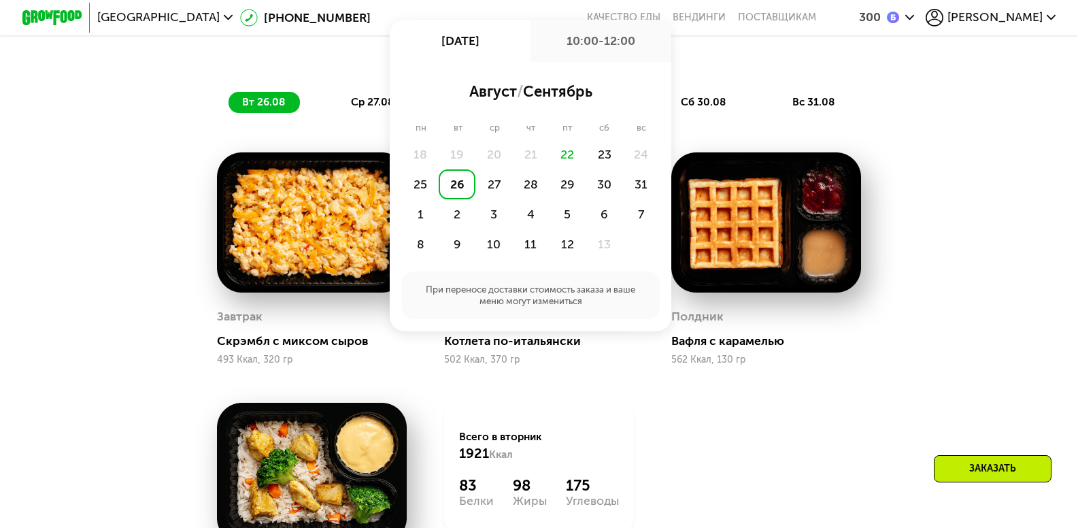
click at [0, 0] on div "Завтрак Скрэмбл с миксом сыров 493 Ккал, 320 гр Обед Котлета по-итальянски 502 …" at bounding box center [0, 0] width 0 height 0
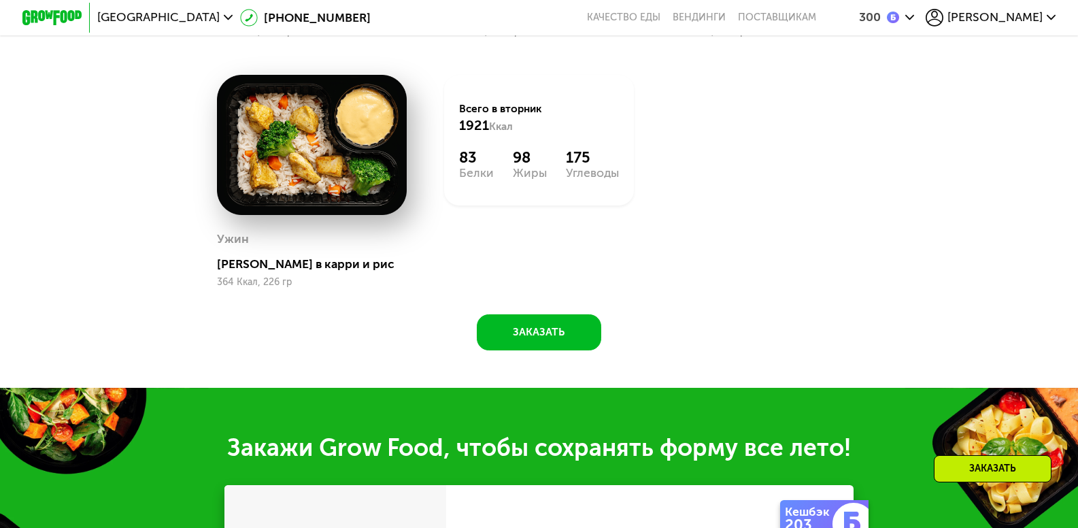
scroll to position [1363, 0]
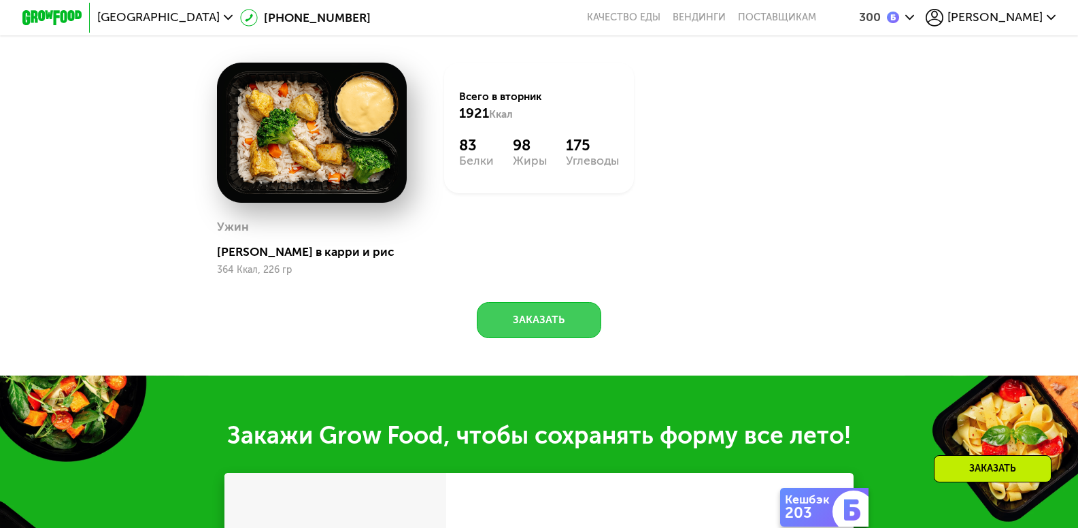
click at [561, 336] on button "Заказать" at bounding box center [539, 320] width 125 height 36
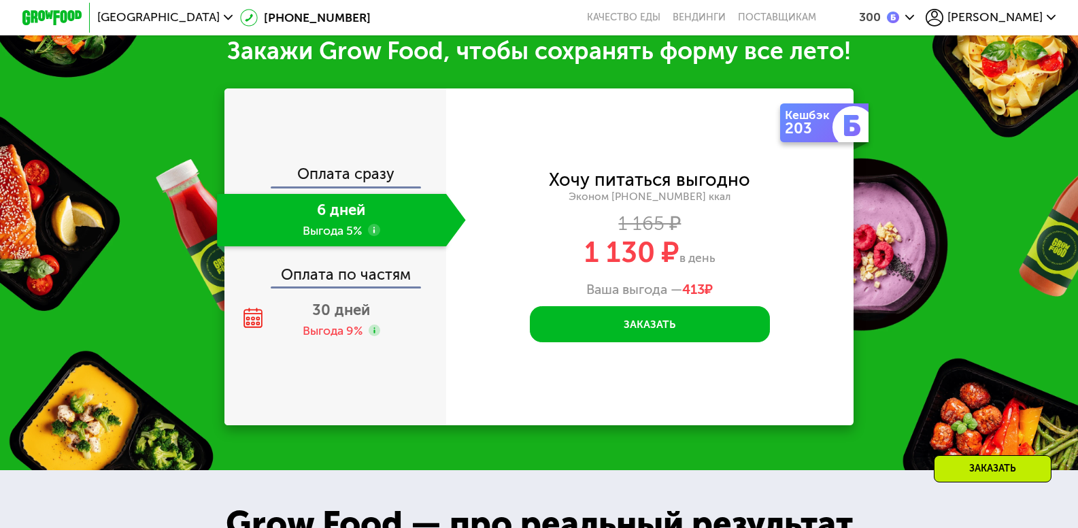
scroll to position [1751, 0]
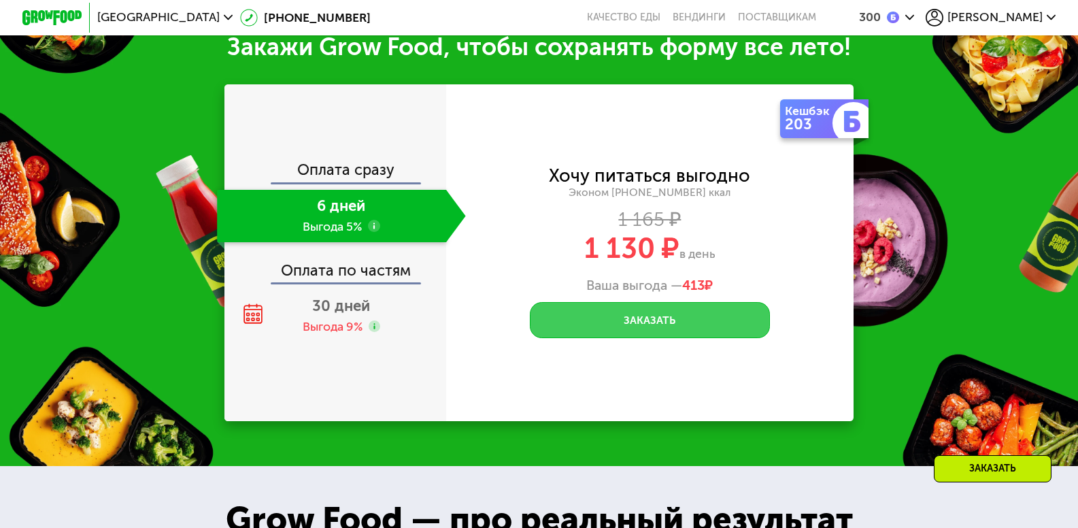
click at [604, 337] on button "Заказать" at bounding box center [649, 320] width 239 height 36
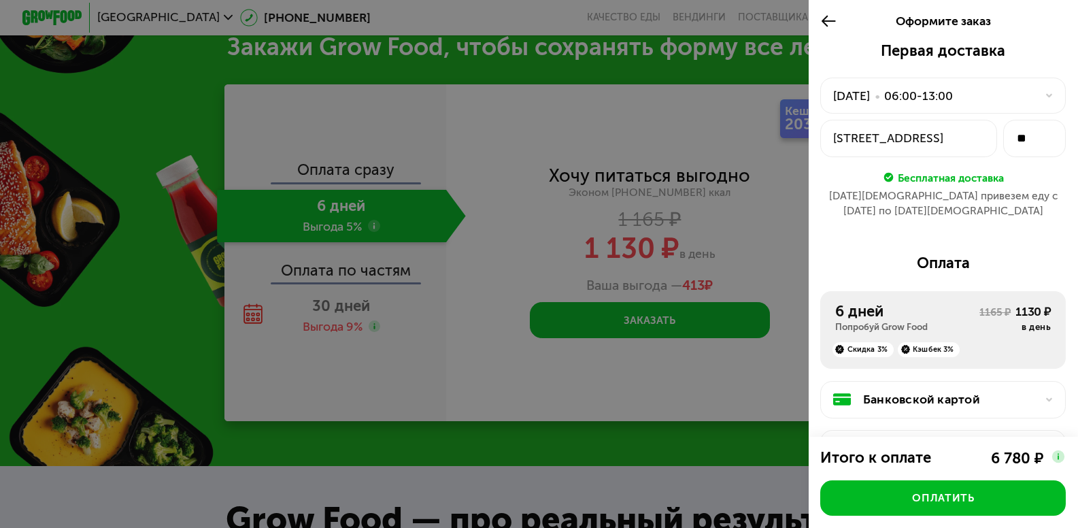
click at [1044, 93] on icon at bounding box center [1048, 95] width 9 height 9
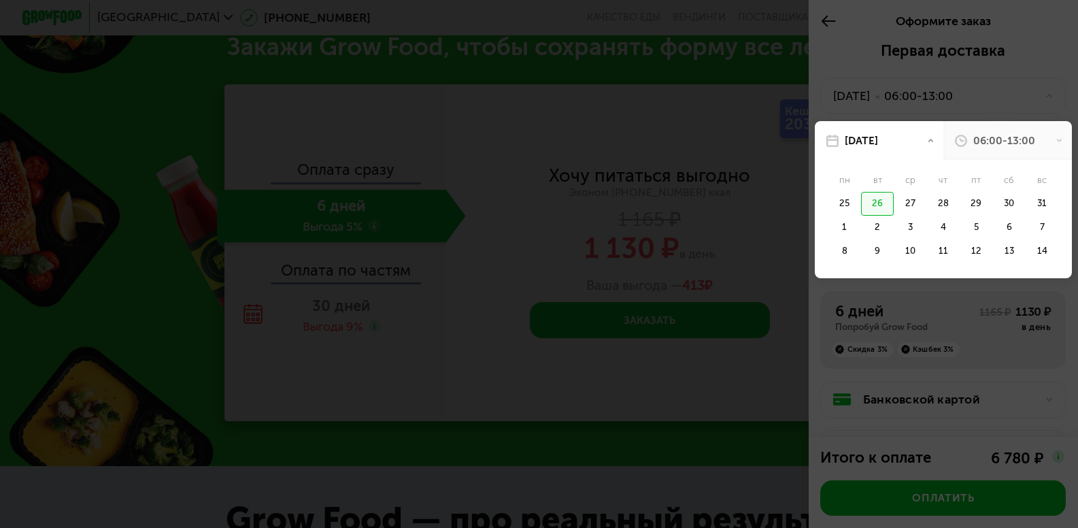
click at [1056, 141] on use at bounding box center [1058, 140] width 5 height 3
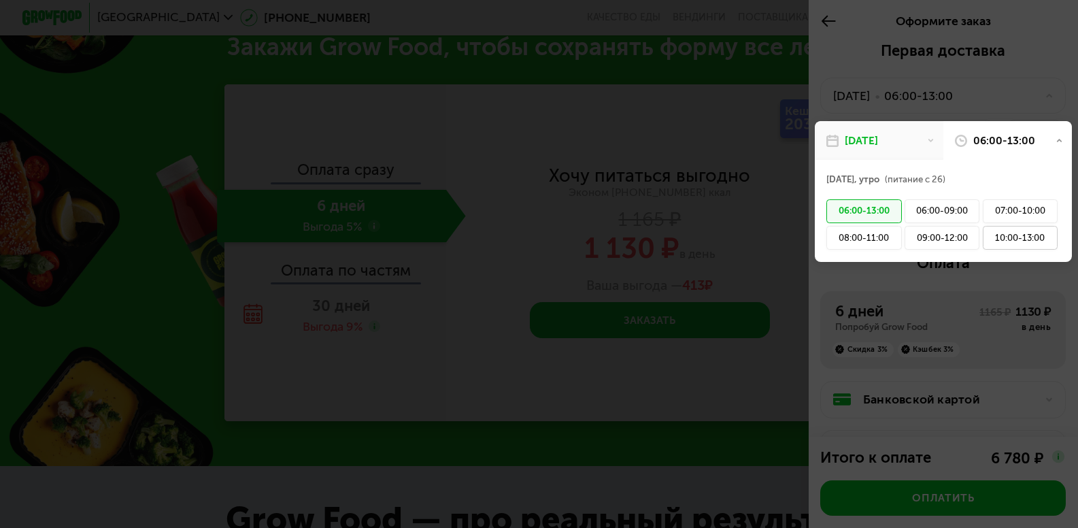
click at [990, 239] on div "10:00-13:00" at bounding box center [1019, 238] width 75 height 24
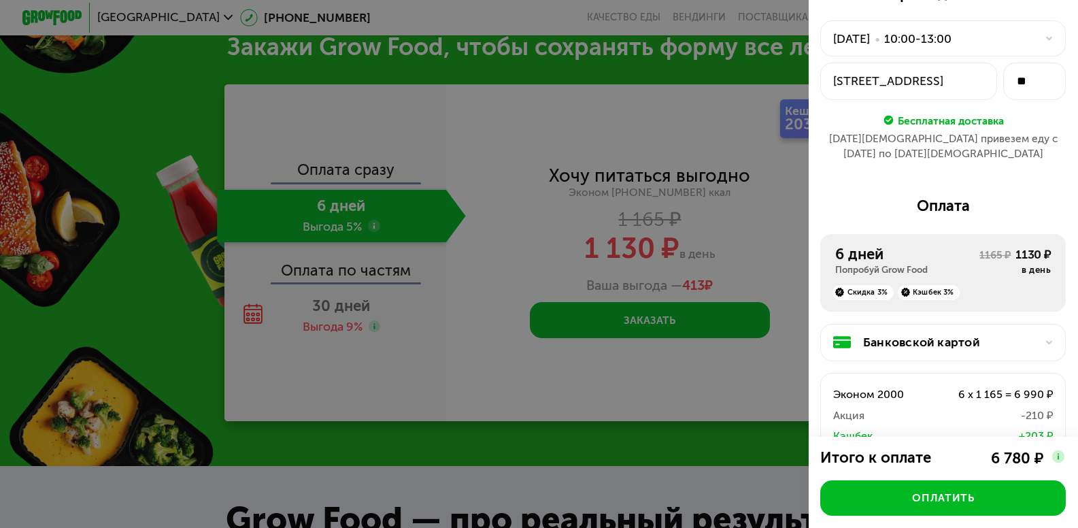
scroll to position [52, 0]
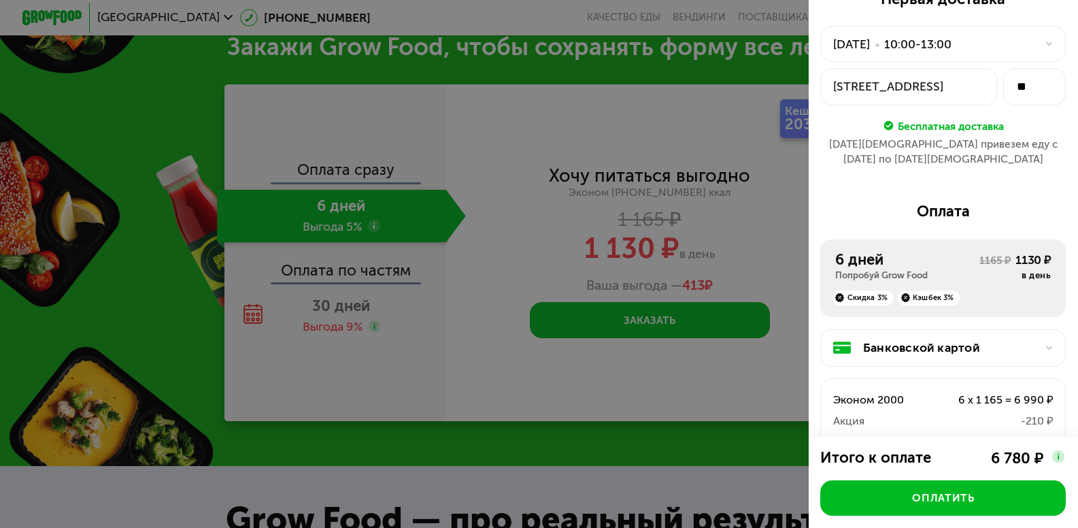
click at [1044, 343] on icon at bounding box center [1048, 347] width 9 height 9
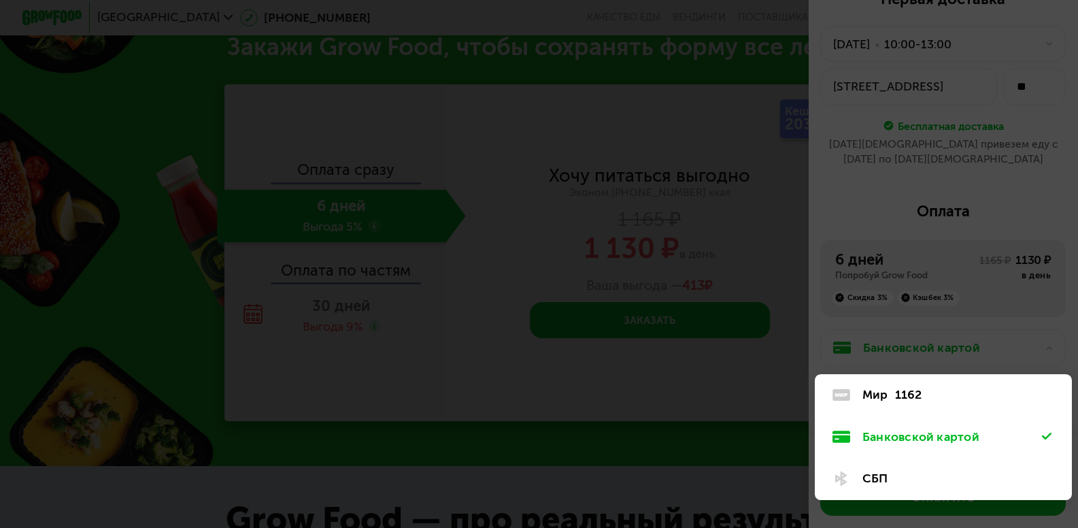
click at [899, 428] on div "Банковской картой" at bounding box center [951, 437] width 179 height 18
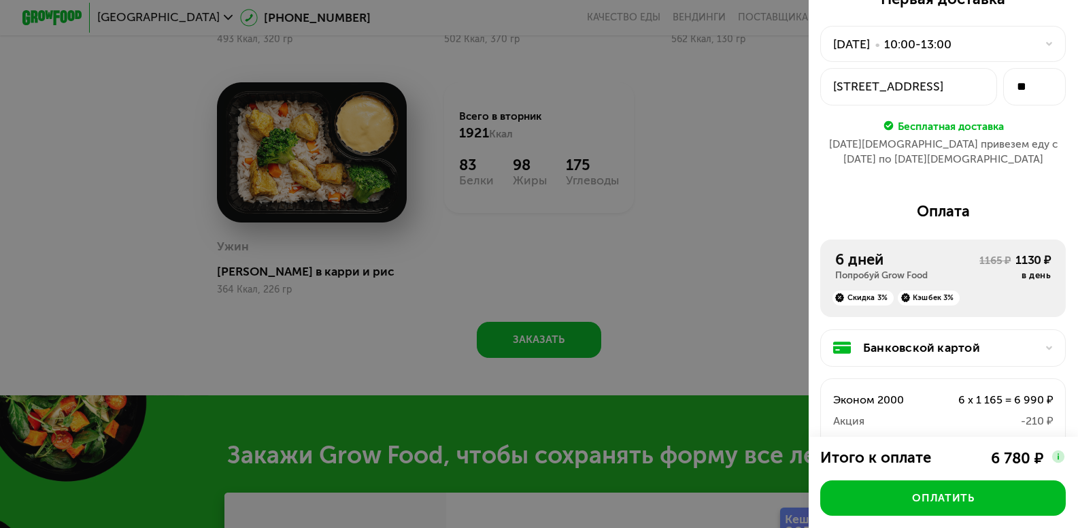
scroll to position [0, 0]
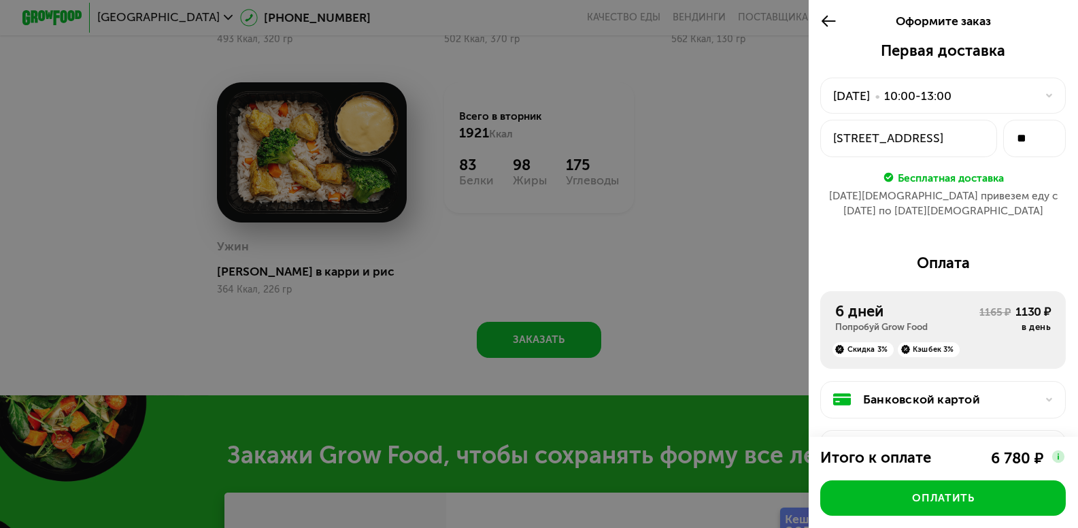
click at [825, 22] on icon at bounding box center [828, 21] width 17 height 18
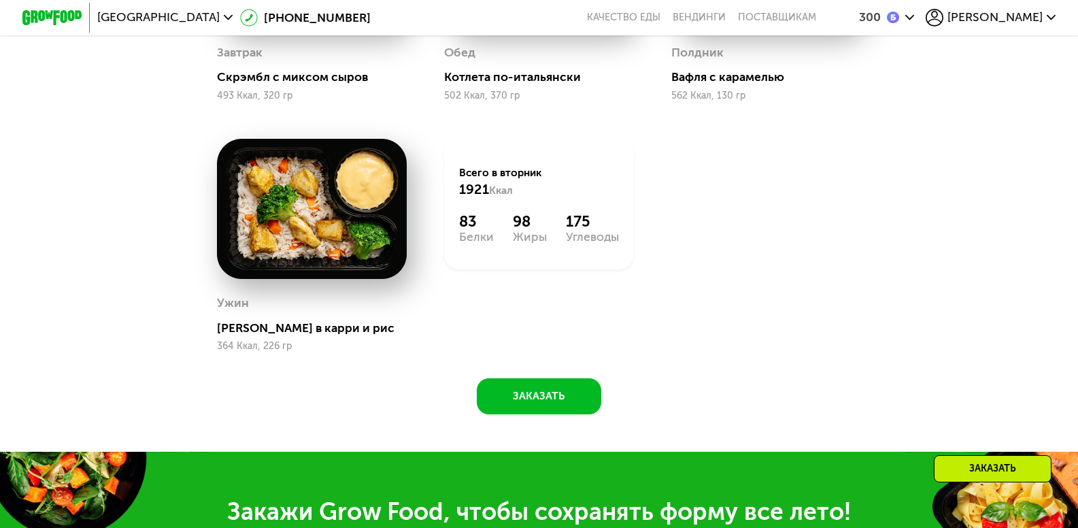
scroll to position [1139, 0]
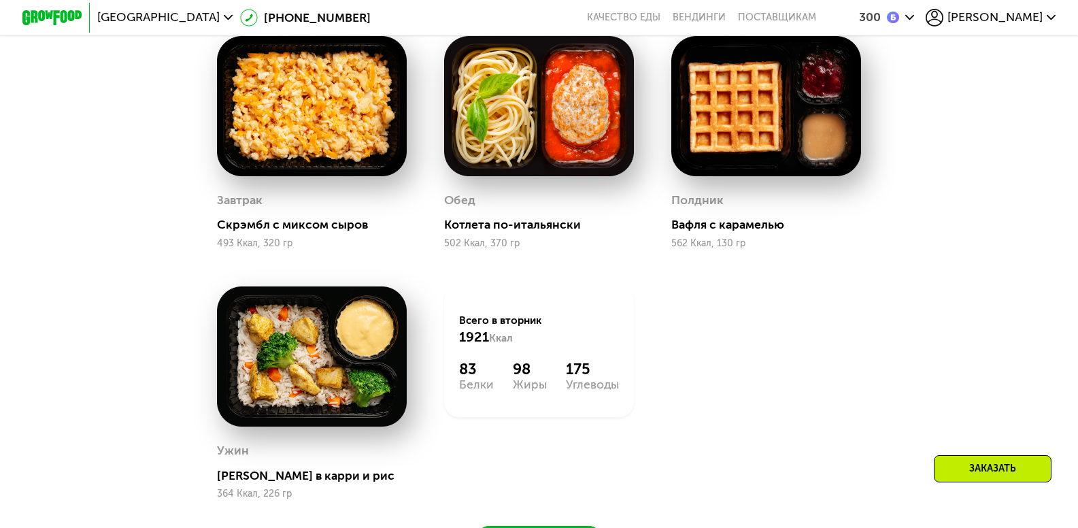
click at [1031, 19] on span "[PERSON_NAME]" at bounding box center [994, 18] width 95 height 12
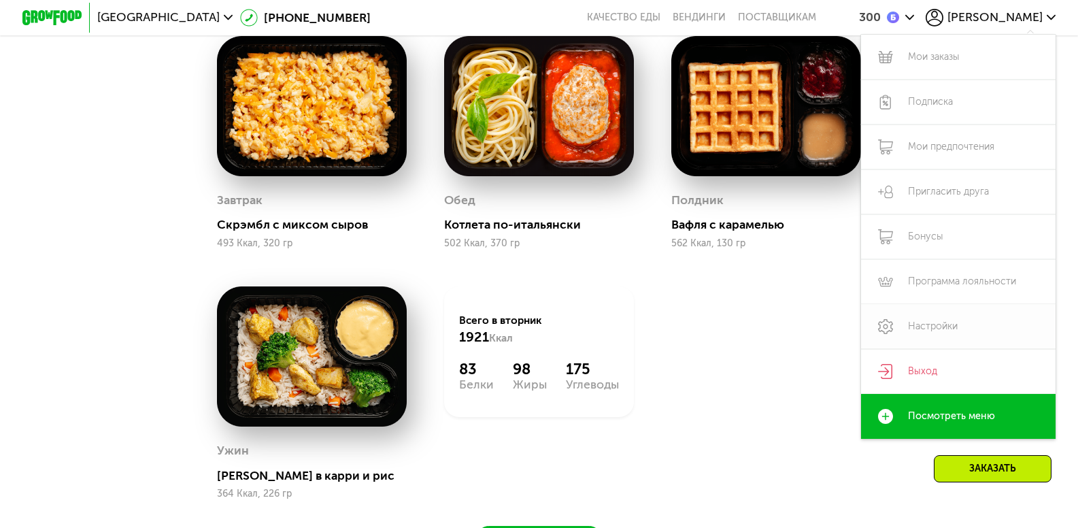
click at [940, 332] on link "Настройки" at bounding box center [958, 326] width 194 height 45
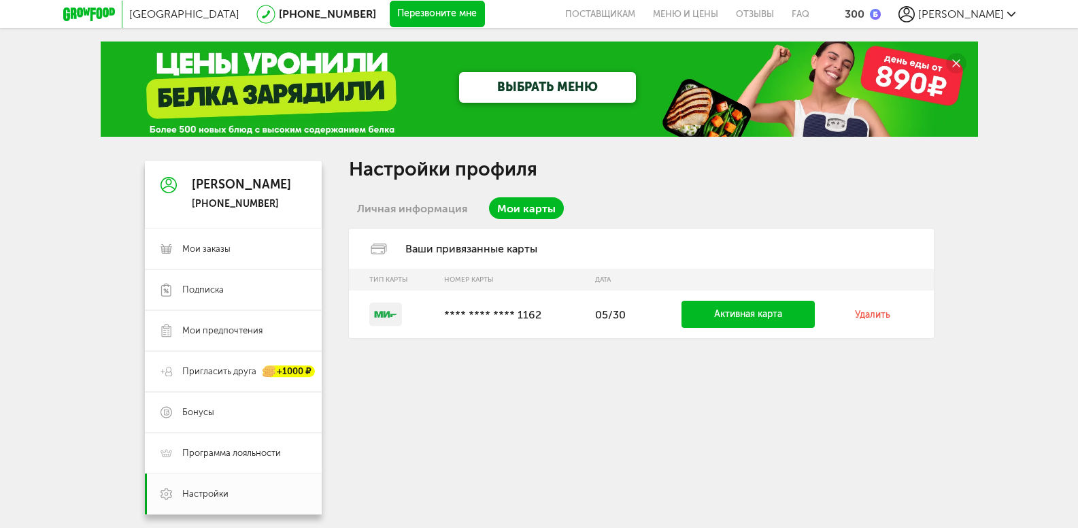
click at [481, 249] on div "Ваши привязанные карты" at bounding box center [641, 248] width 585 height 40
click at [483, 249] on div "Ваши привязанные карты" at bounding box center [641, 248] width 585 height 40
click at [818, 254] on div "Ваши привязанные карты" at bounding box center [641, 248] width 585 height 40
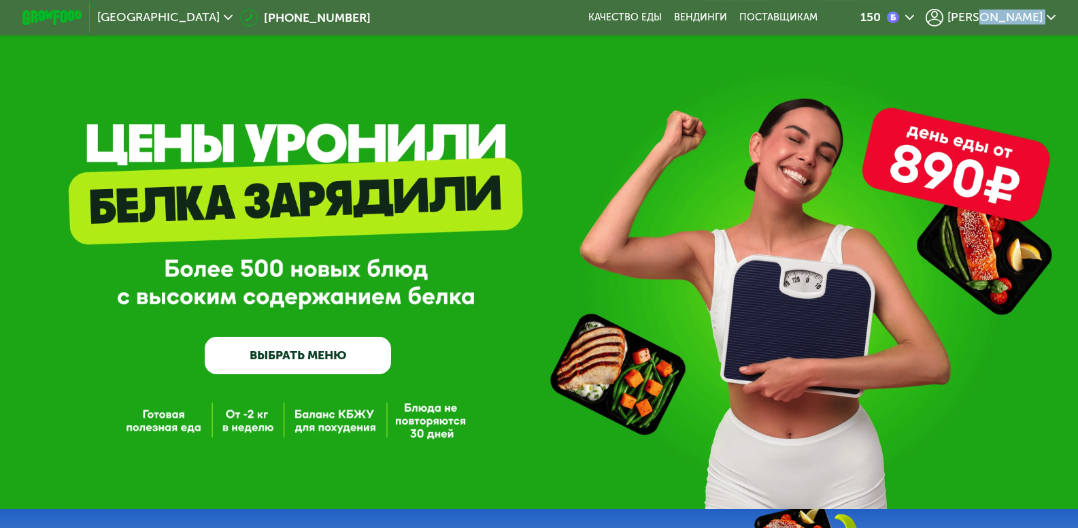
click at [1052, 15] on icon at bounding box center [1050, 17] width 9 height 9
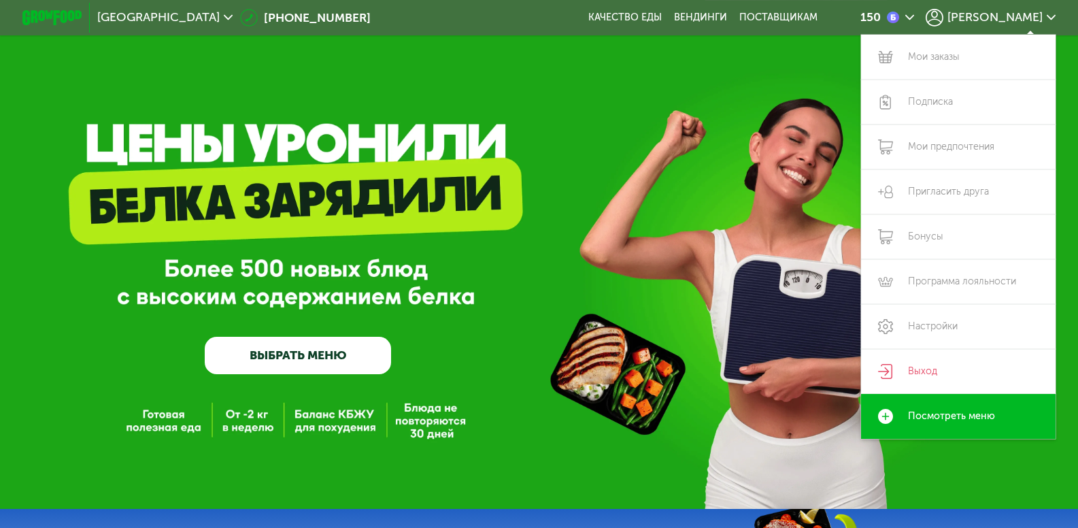
click at [732, 84] on div "GrowFood — доставка правильного питания ВЫБРАТЬ МЕНЮ" at bounding box center [539, 254] width 1078 height 509
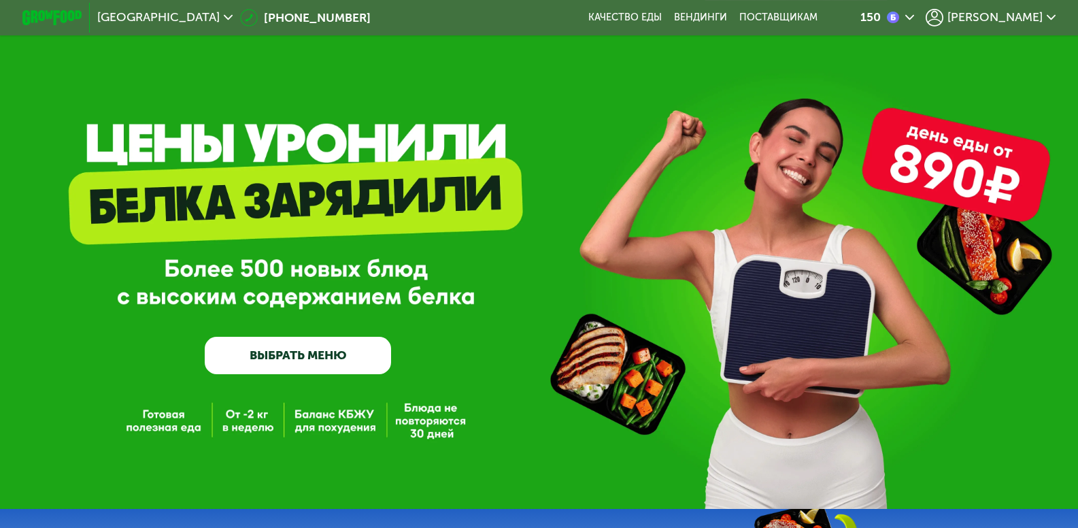
click at [1033, 20] on span "[PERSON_NAME]" at bounding box center [994, 18] width 95 height 12
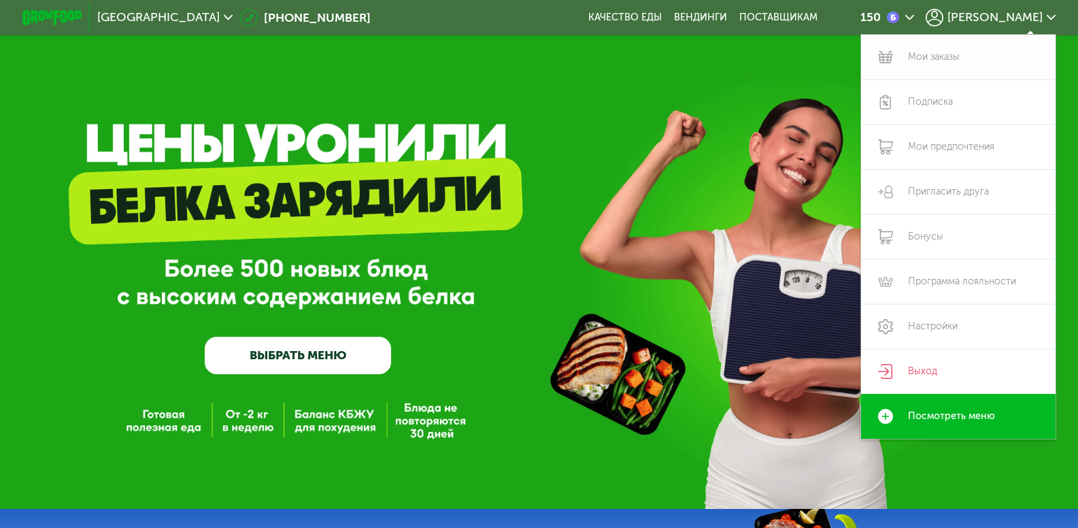
click at [1005, 59] on link "Мои заказы" at bounding box center [958, 57] width 194 height 45
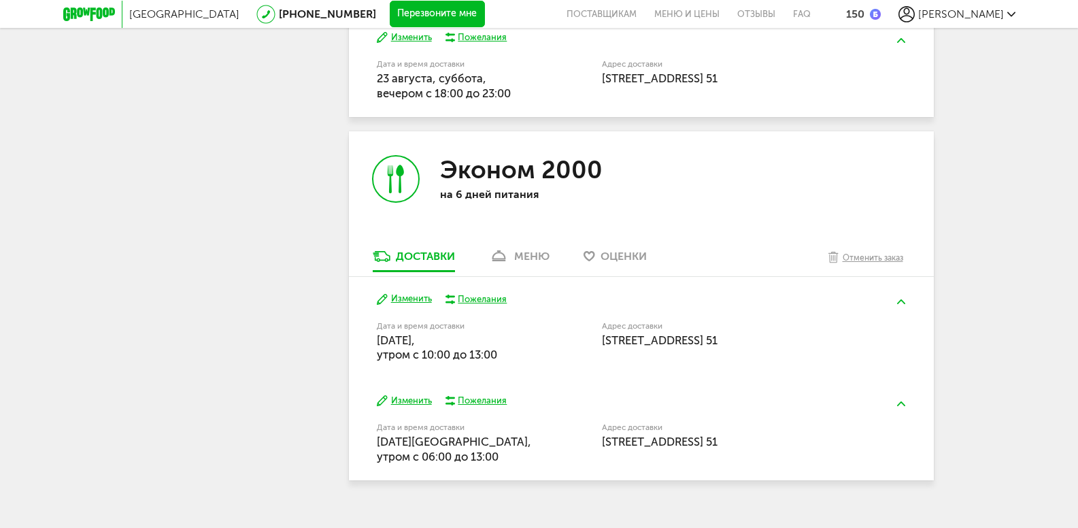
scroll to position [748, 0]
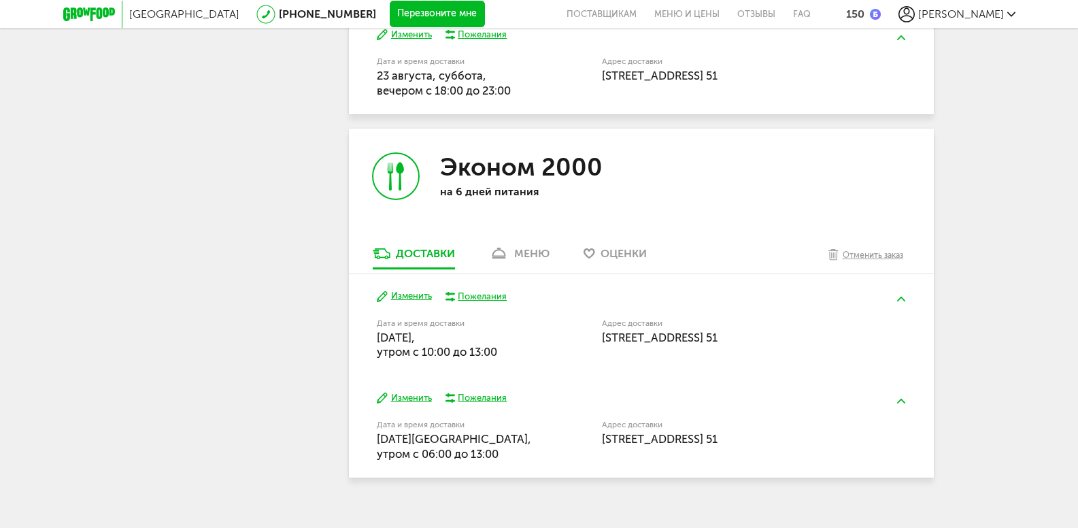
click at [485, 296] on div "Пожелания" at bounding box center [482, 296] width 49 height 12
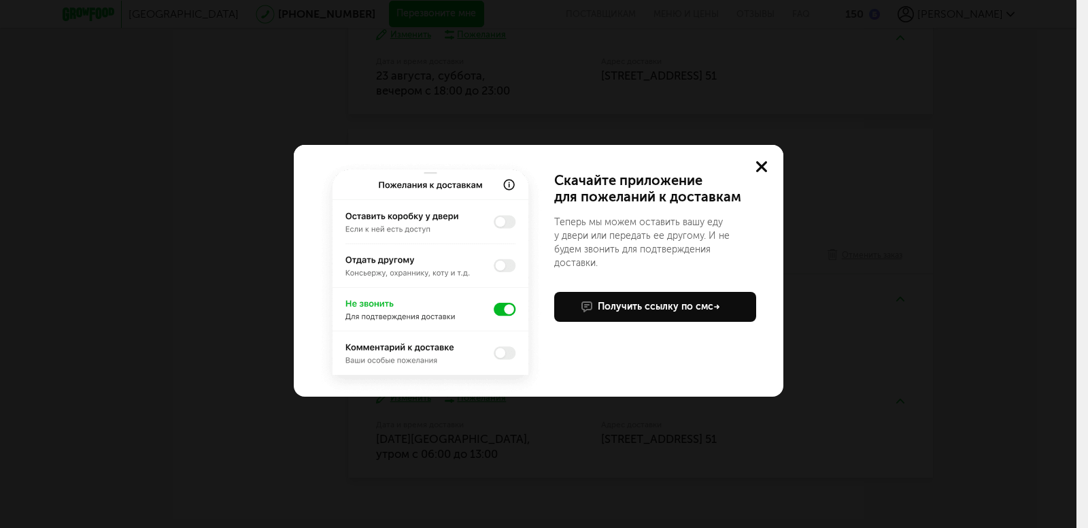
click at [761, 166] on use at bounding box center [761, 166] width 11 height 11
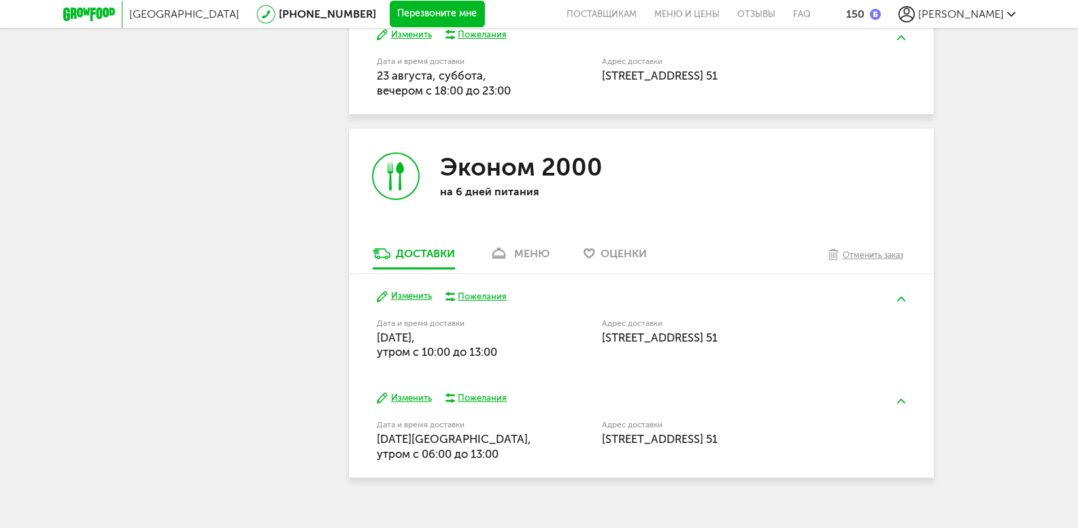
click at [492, 298] on div "Пожелания" at bounding box center [482, 296] width 49 height 12
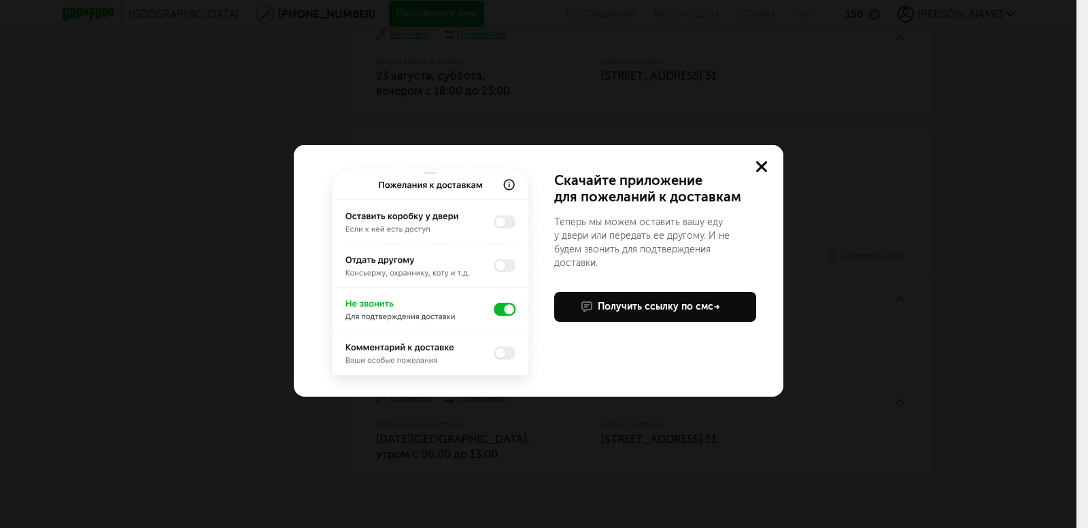
click at [510, 184] on img at bounding box center [430, 277] width 228 height 238
click at [761, 165] on use at bounding box center [761, 166] width 11 height 11
